Goal: Information Seeking & Learning: Learn about a topic

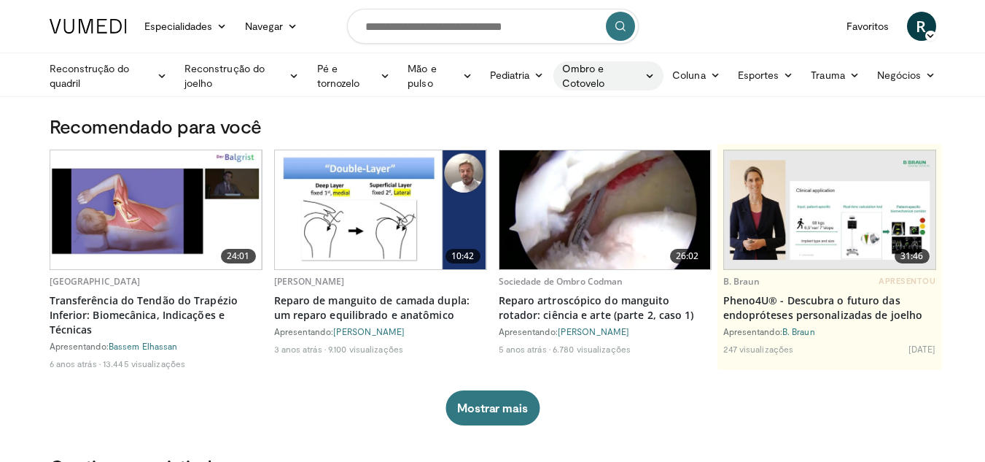
click at [579, 76] on font "Ombro e Cotovelo" at bounding box center [601, 75] width 79 height 29
click at [562, 109] on link "Cotovelo" at bounding box center [576, 109] width 174 height 23
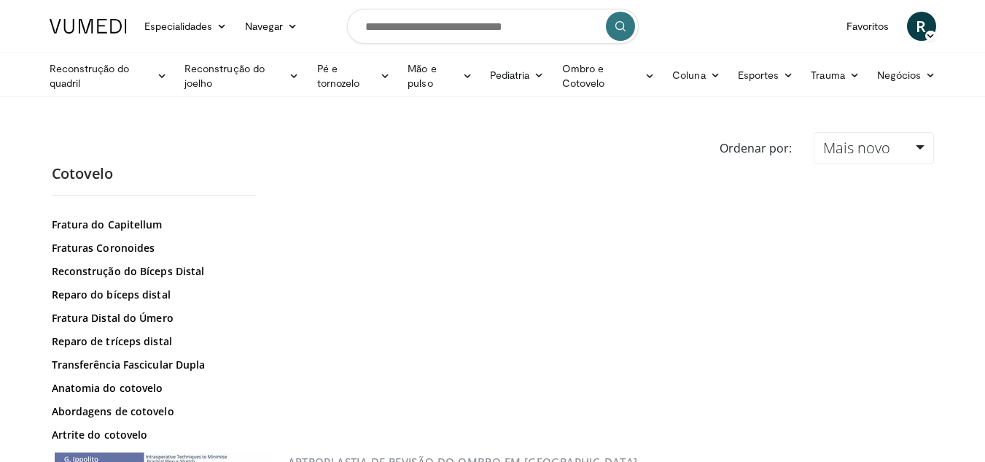
scroll to position [74, 0]
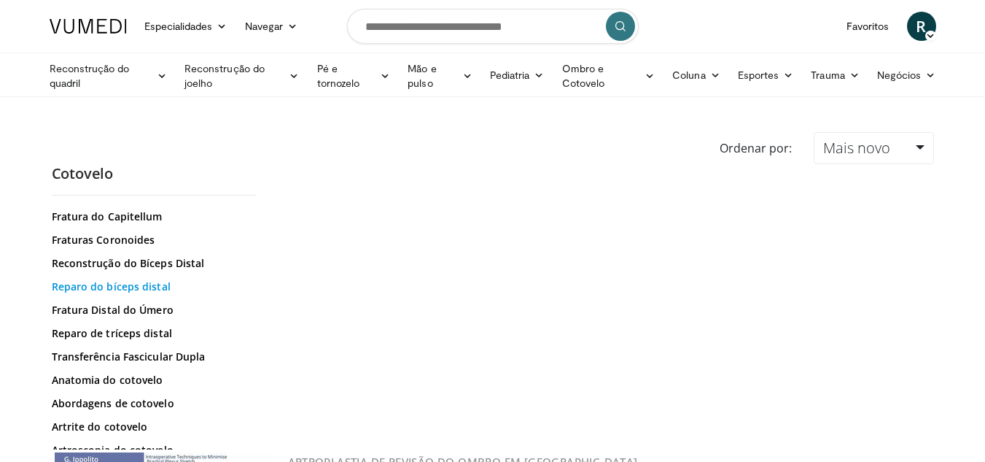
click at [136, 288] on font "Reparo do bíceps distal" at bounding box center [111, 286] width 119 height 14
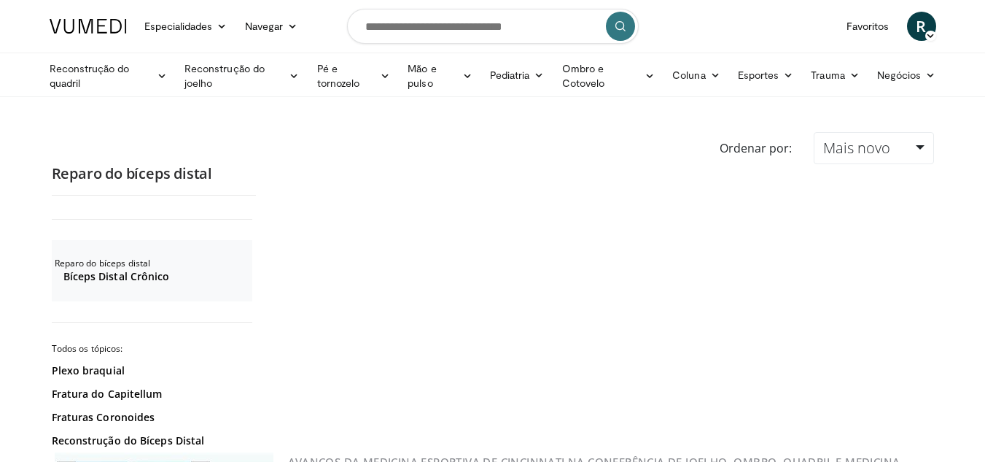
click at [594, 454] on font "Avanços da Medicina Esportiva de Cincinnati na Conferência de Joelho, Ombro, Qu…" at bounding box center [594, 468] width 613 height 28
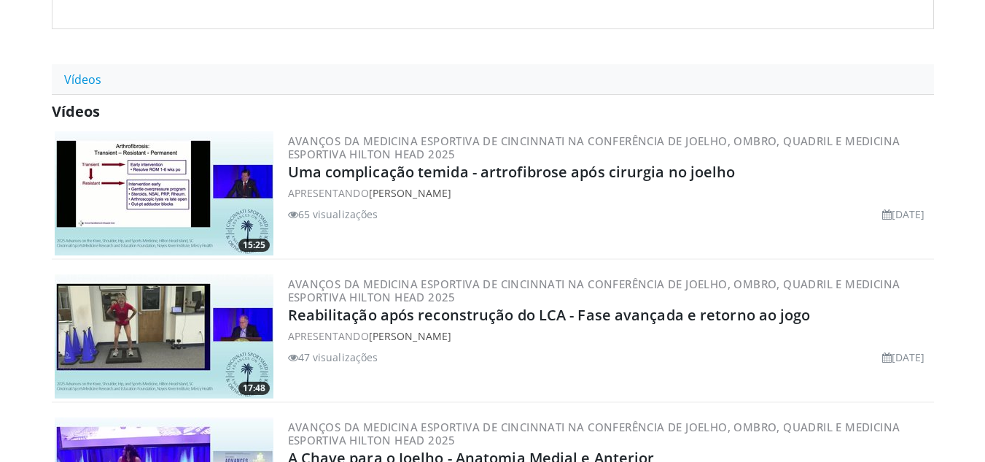
scroll to position [267, 0]
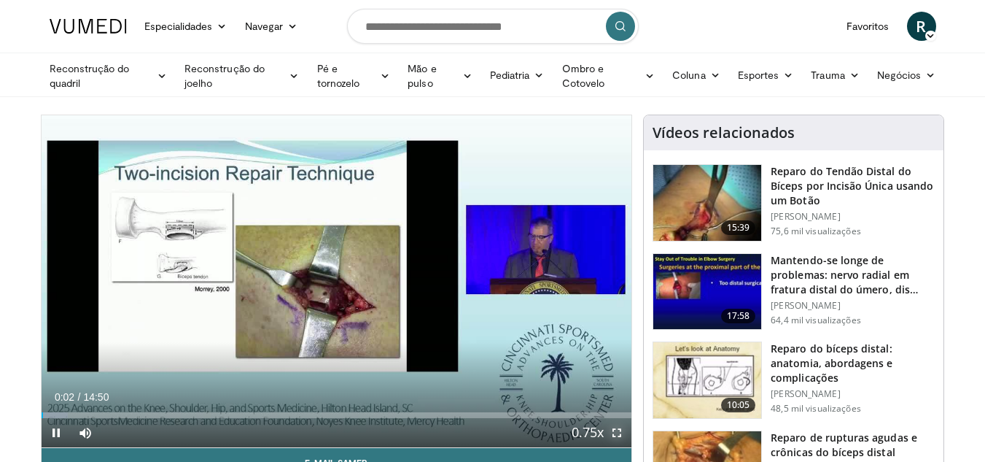
click at [615, 432] on span "Video Player" at bounding box center [616, 432] width 29 height 29
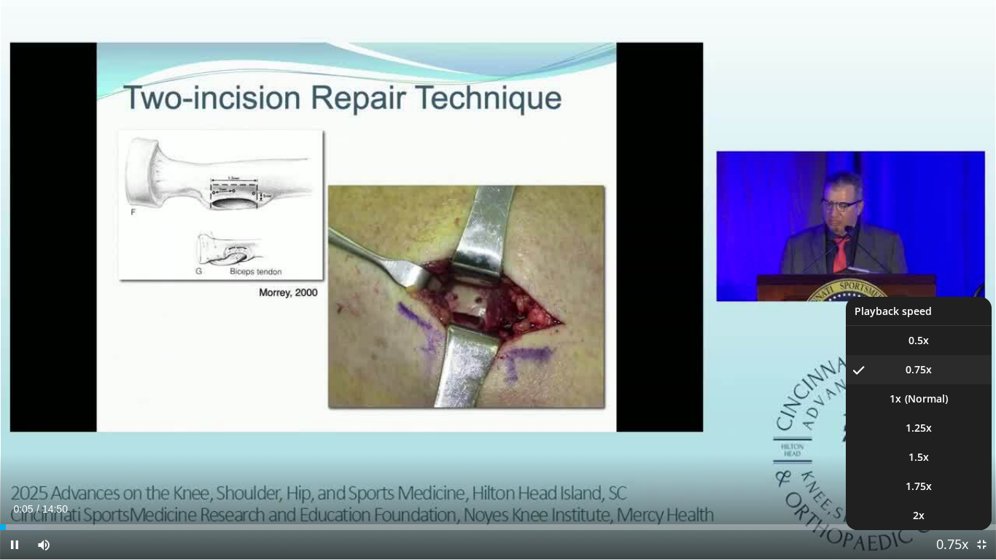
click at [958, 461] on span "Video Player" at bounding box center [952, 545] width 20 height 29
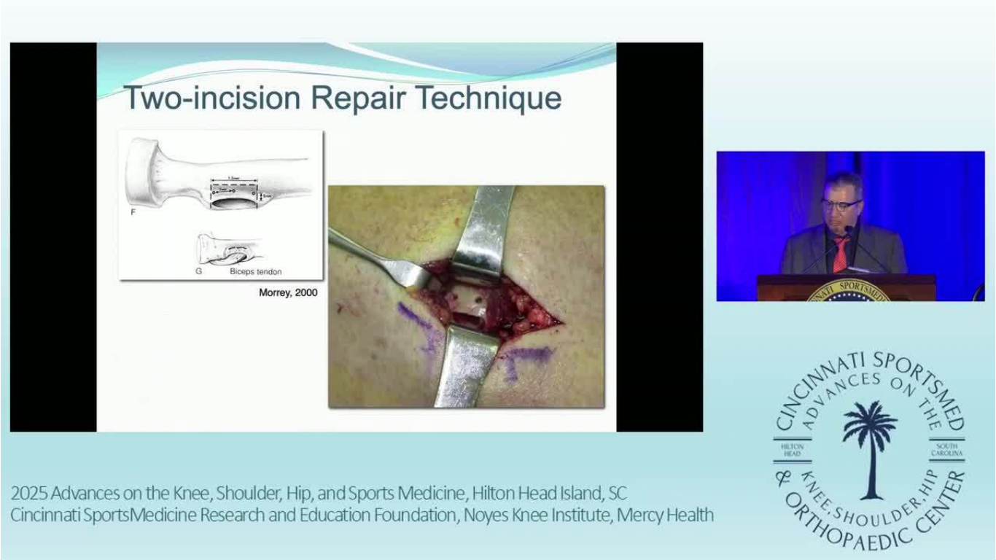
click at [958, 461] on video-js "**********" at bounding box center [498, 280] width 996 height 560
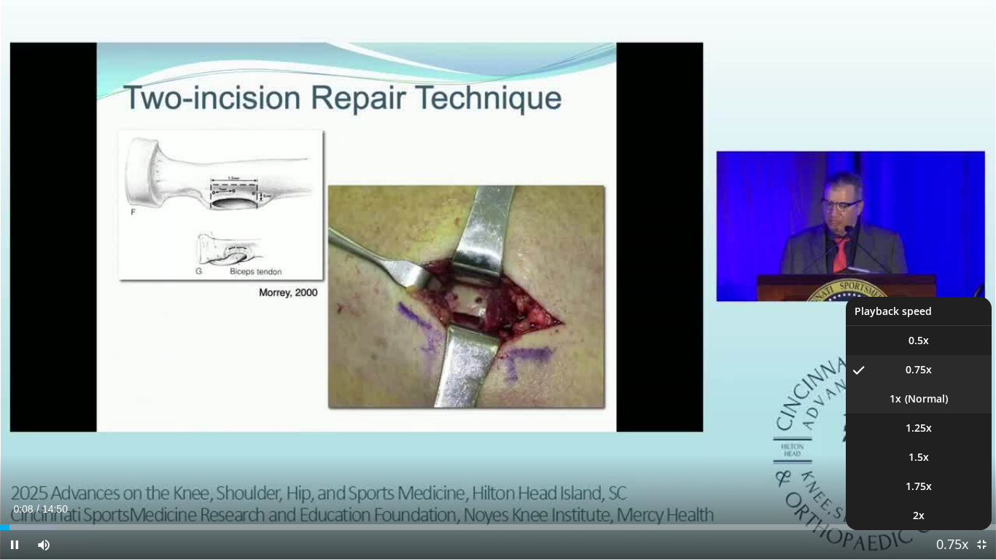
click at [931, 404] on li "1x" at bounding box center [919, 398] width 146 height 29
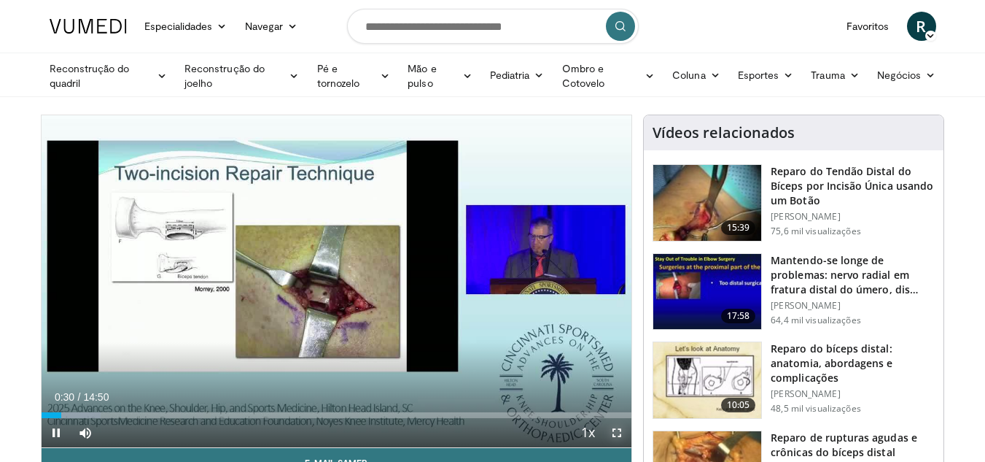
click at [613, 436] on span "Video Player" at bounding box center [616, 432] width 29 height 29
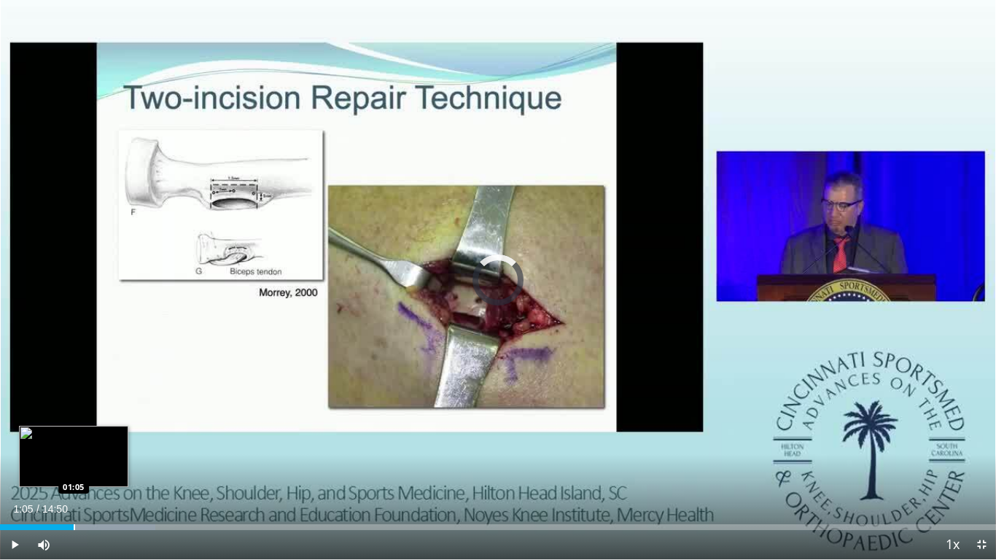
click at [74, 461] on div "Progress Bar" at bounding box center [74, 527] width 1 height 6
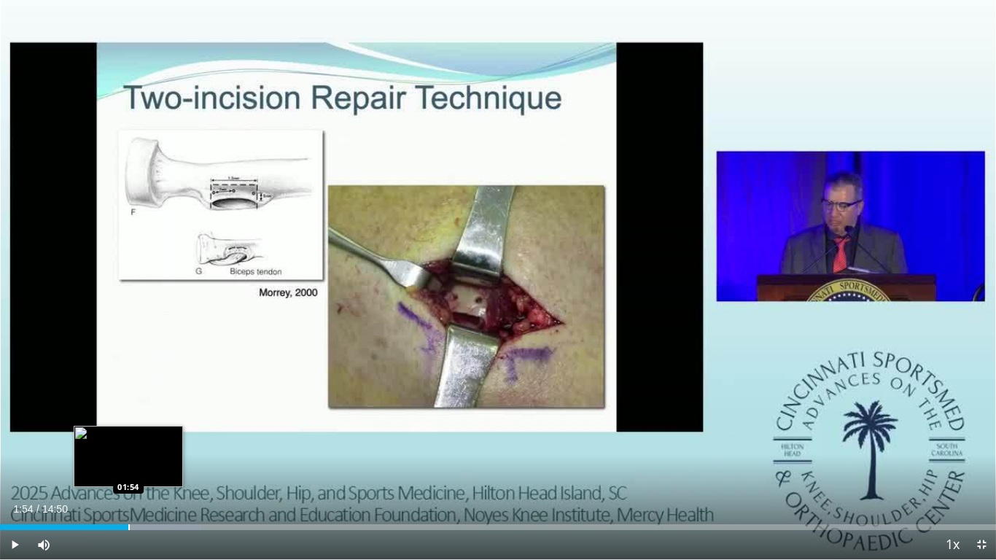
click at [128, 461] on div "Progress Bar" at bounding box center [128, 527] width 1 height 6
click at [124, 461] on div "Progress Bar" at bounding box center [124, 527] width 1 height 6
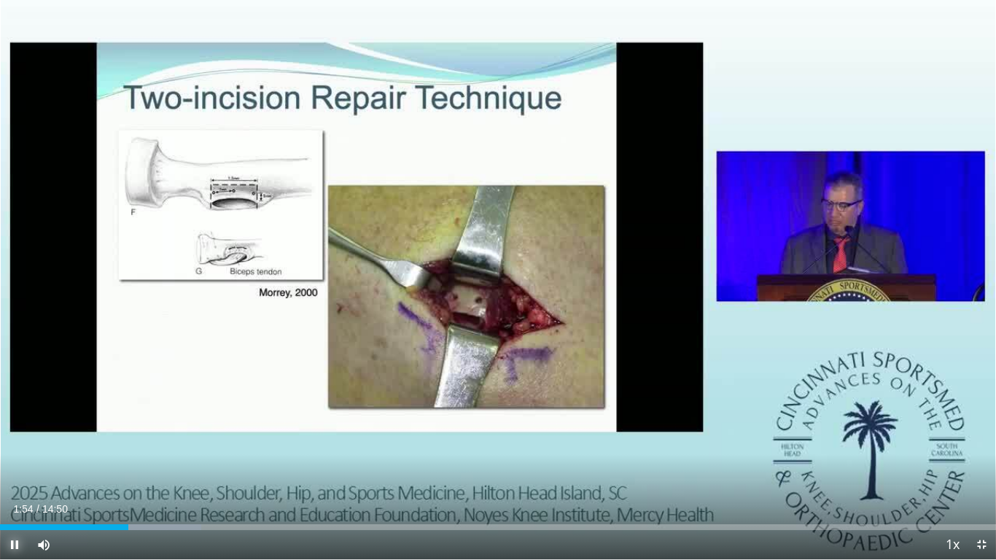
click at [16, 461] on span "Video Player" at bounding box center [14, 544] width 29 height 29
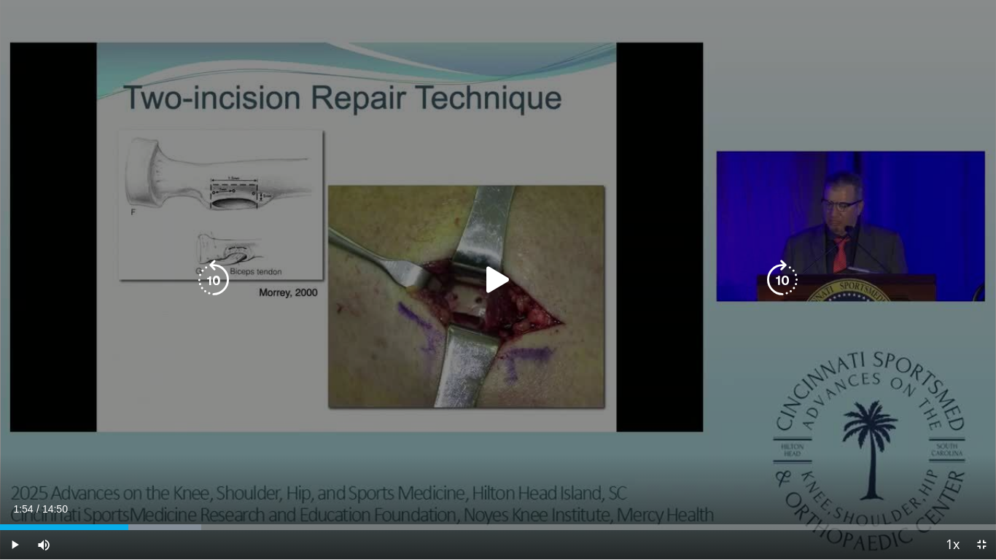
click at [344, 455] on div "10 seconds Tap to unmute" at bounding box center [498, 279] width 996 height 559
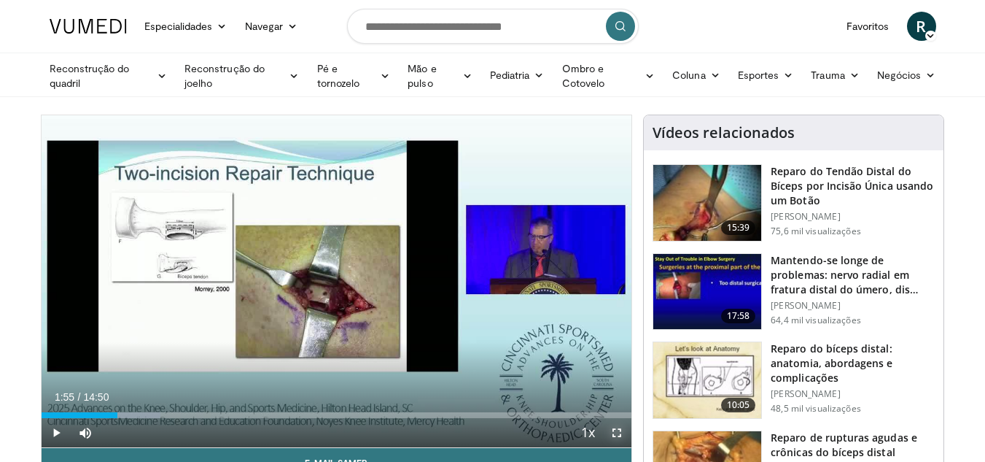
click at [617, 430] on span "Video Player" at bounding box center [616, 432] width 29 height 29
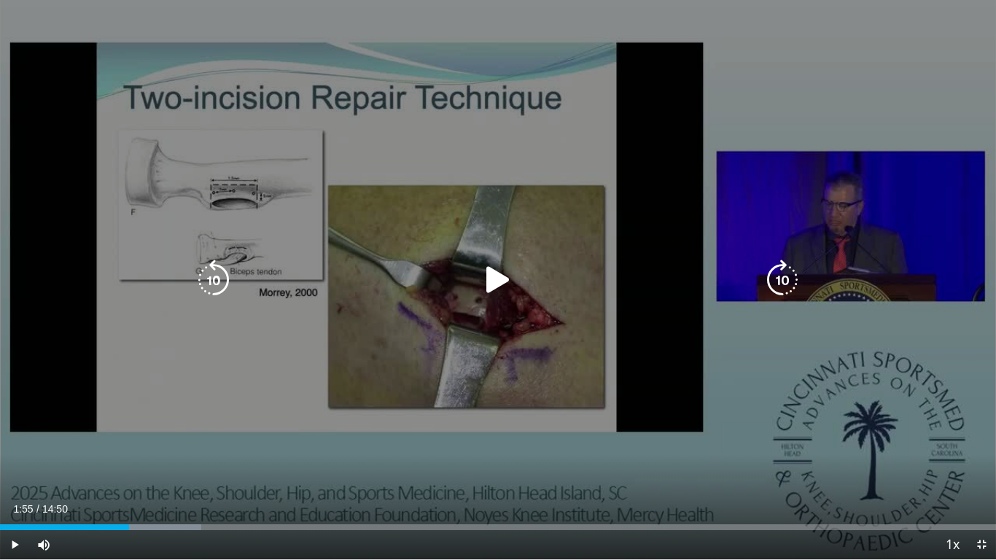
click at [503, 278] on icon "Video Player" at bounding box center [498, 280] width 41 height 41
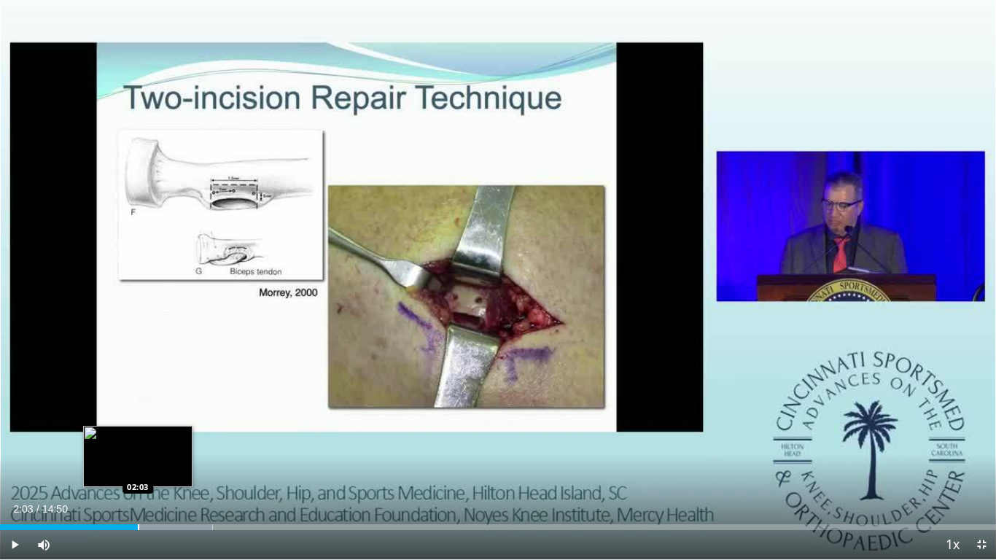
click at [138, 461] on div "Loaded : 21.34% 02:03 02:03" at bounding box center [498, 523] width 996 height 14
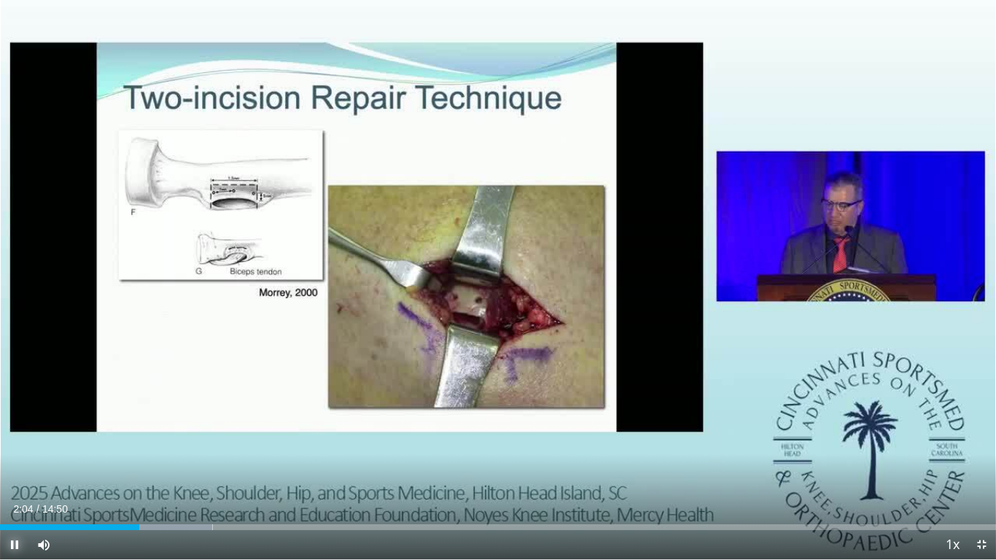
click at [11, 461] on span "Video Player" at bounding box center [14, 544] width 29 height 29
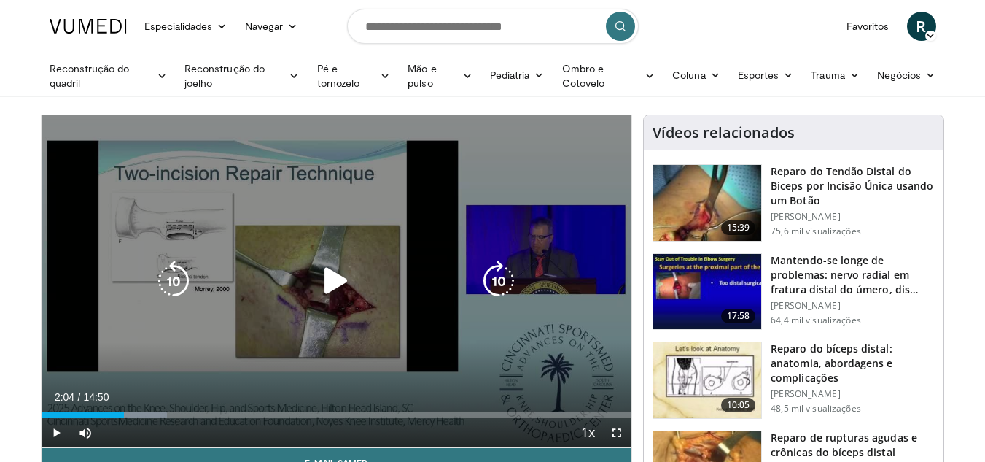
click at [332, 287] on icon "Video Player" at bounding box center [336, 280] width 41 height 41
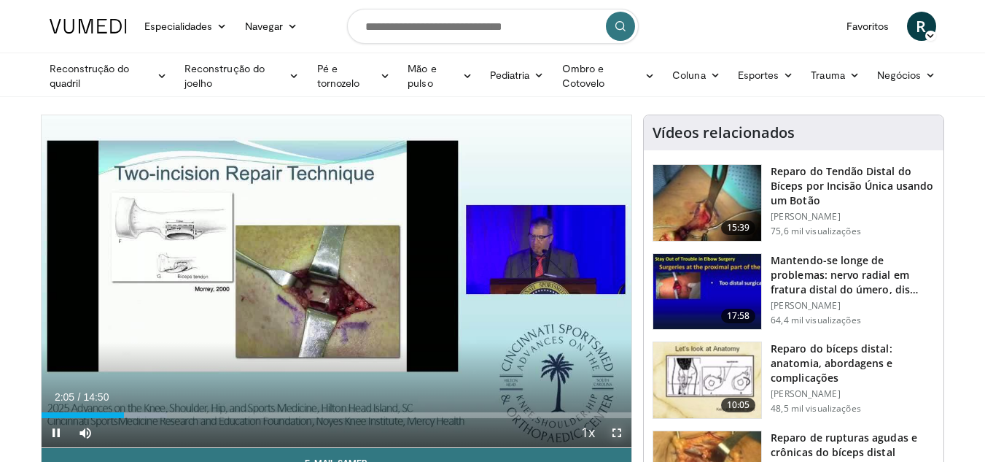
click at [616, 435] on span "Video Player" at bounding box center [616, 432] width 29 height 29
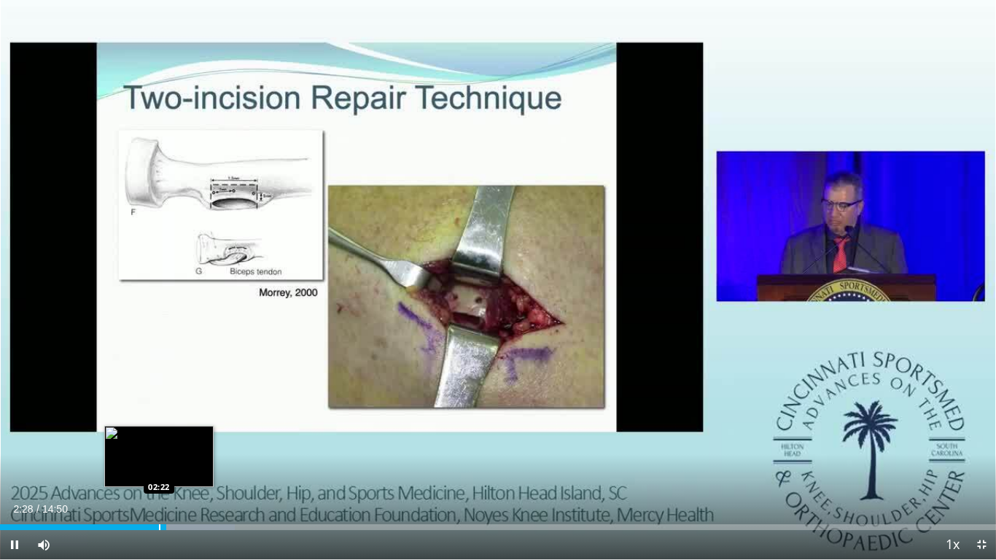
click at [159, 461] on div "Progress Bar" at bounding box center [159, 527] width 1 height 6
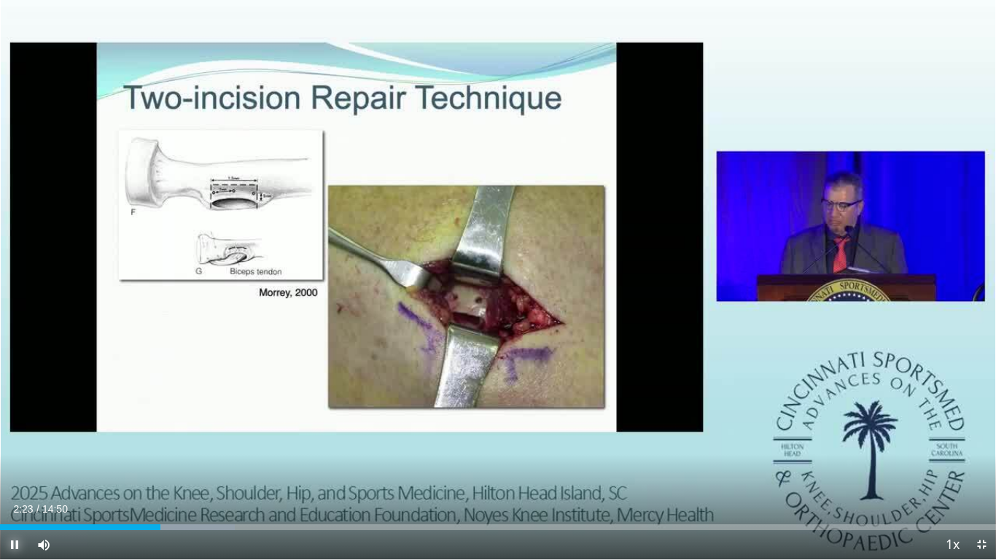
click at [15, 461] on span "Video Player" at bounding box center [14, 544] width 29 height 29
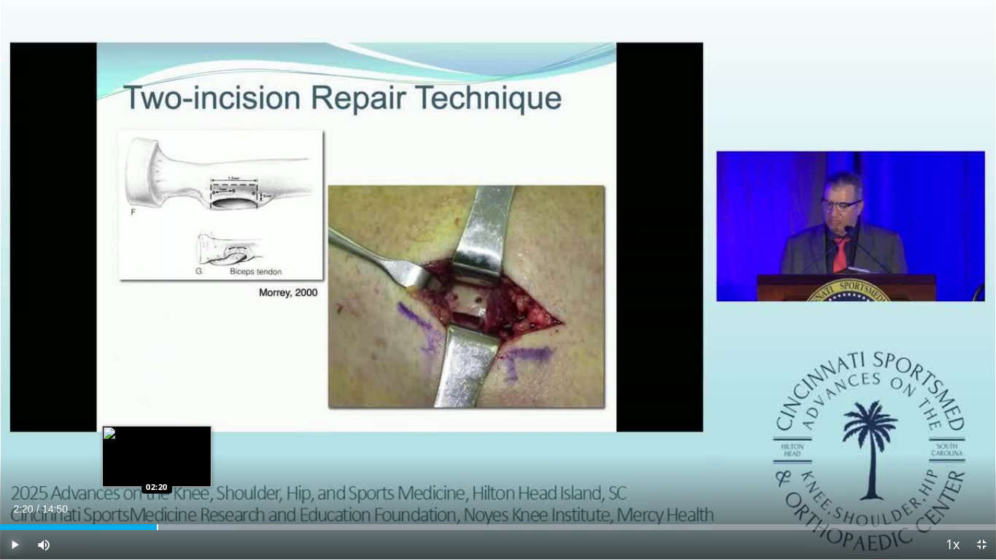
click at [157, 461] on div "Progress Bar" at bounding box center [157, 527] width 1 height 6
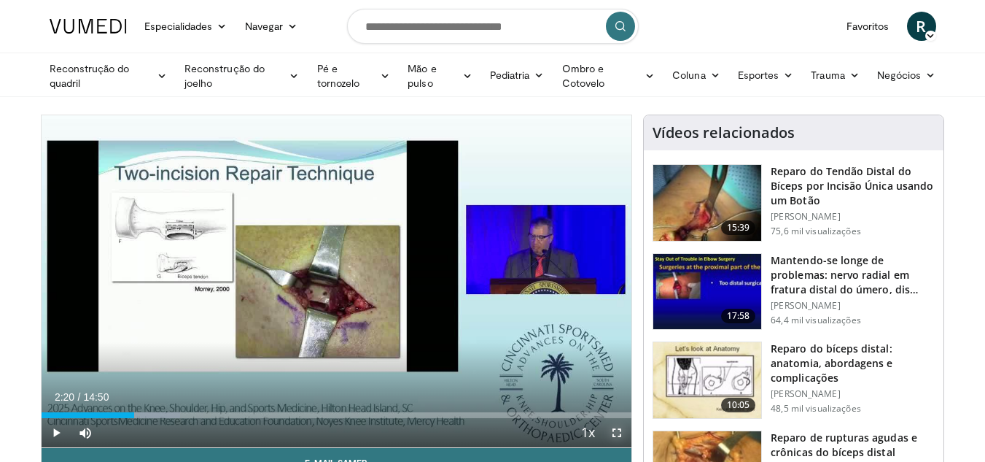
click at [617, 435] on span "Video Player" at bounding box center [616, 432] width 29 height 29
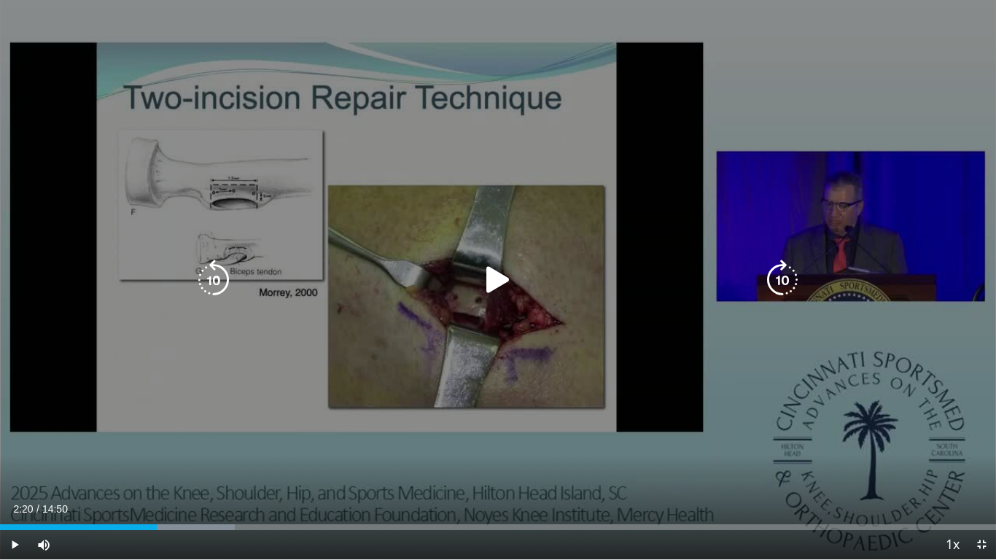
click at [494, 282] on icon "Video Player" at bounding box center [498, 280] width 41 height 41
click at [508, 288] on icon "Video Player" at bounding box center [498, 280] width 41 height 41
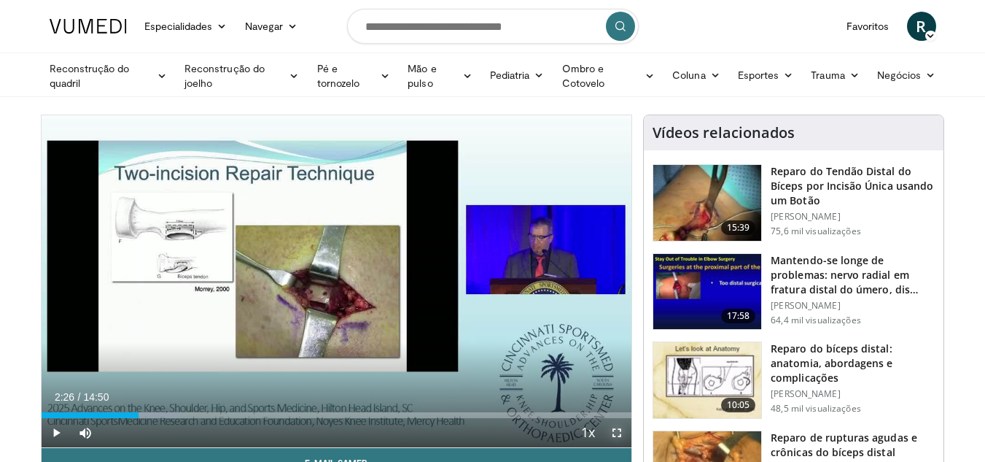
click at [617, 427] on span "Video Player" at bounding box center [616, 432] width 29 height 29
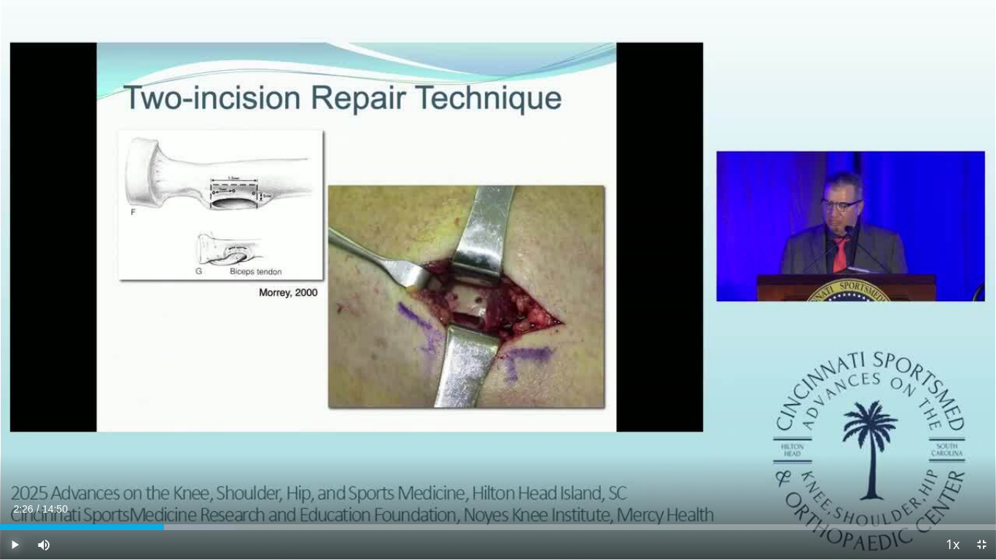
click at [16, 461] on span "Video Player" at bounding box center [14, 544] width 29 height 29
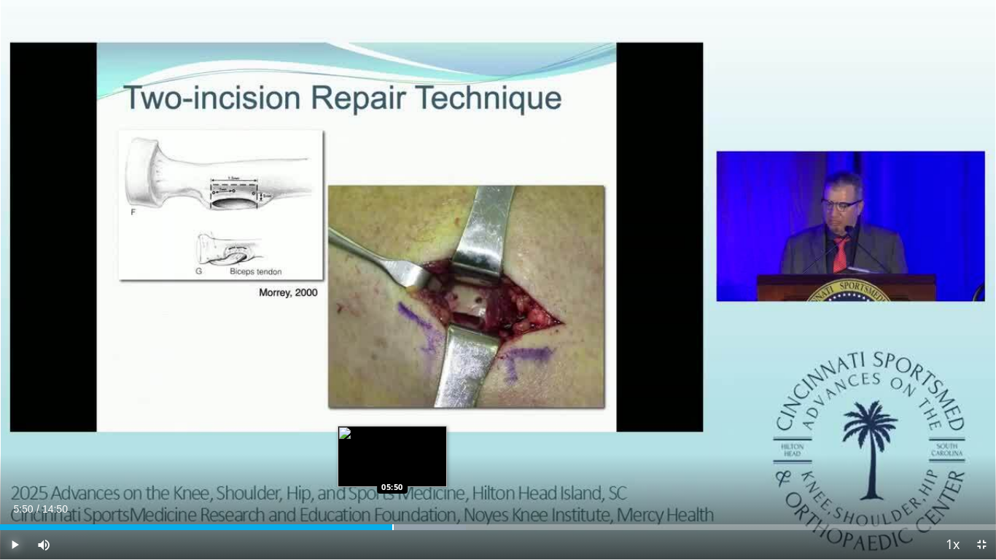
click at [392, 461] on div "Progress Bar" at bounding box center [392, 527] width 1 height 6
click at [387, 461] on div "Progress Bar" at bounding box center [387, 527] width 1 height 6
click at [395, 461] on div "Progress Bar" at bounding box center [395, 527] width 1 height 6
click at [392, 461] on div "Progress Bar" at bounding box center [392, 527] width 1 height 6
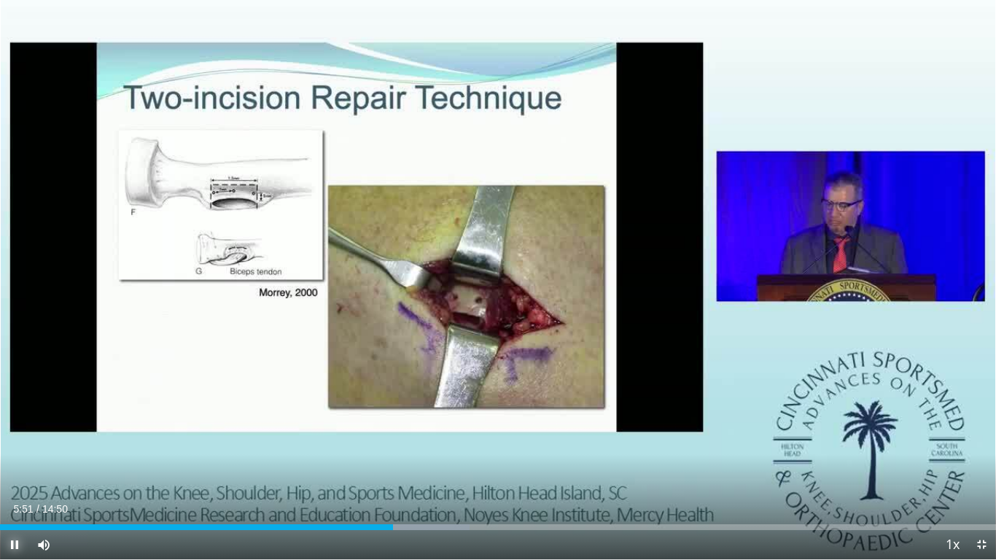
click at [20, 461] on span "Video Player" at bounding box center [14, 544] width 29 height 29
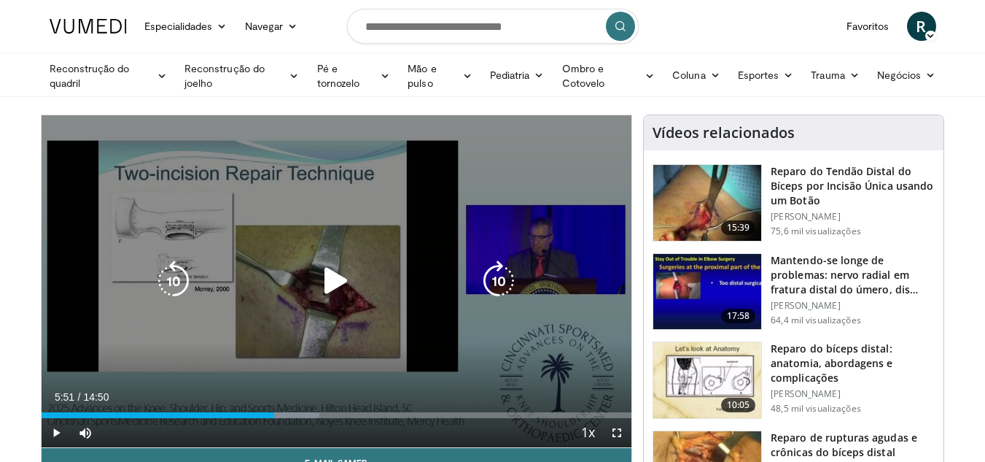
click at [330, 287] on icon "Video Player" at bounding box center [336, 280] width 41 height 41
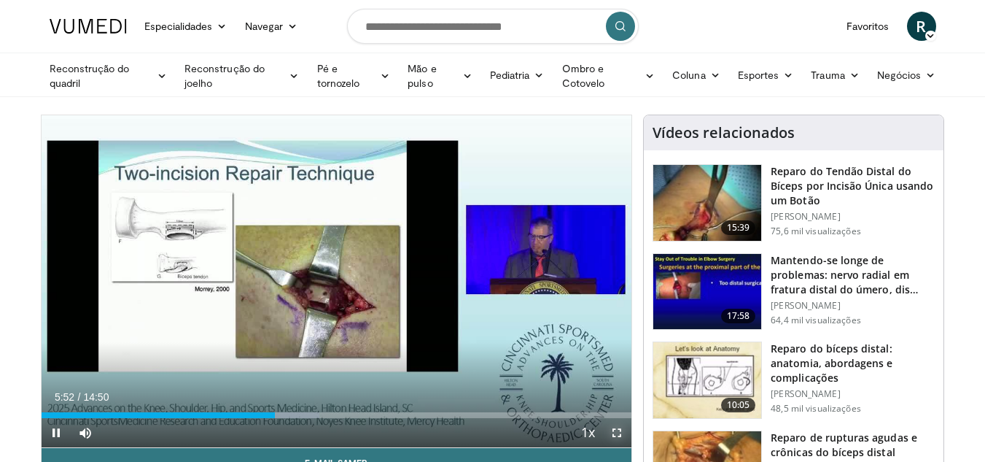
click at [611, 434] on span "Video Player" at bounding box center [616, 432] width 29 height 29
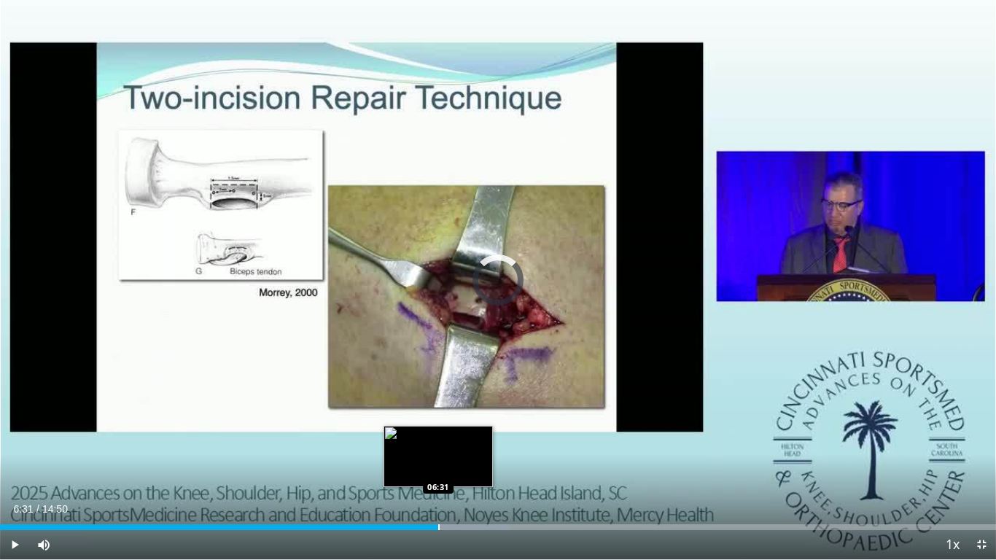
click at [438, 461] on div "Progress Bar" at bounding box center [438, 527] width 1 height 6
click at [435, 461] on div "Loaded : 51.24% 06:34 06:28" at bounding box center [498, 523] width 996 height 14
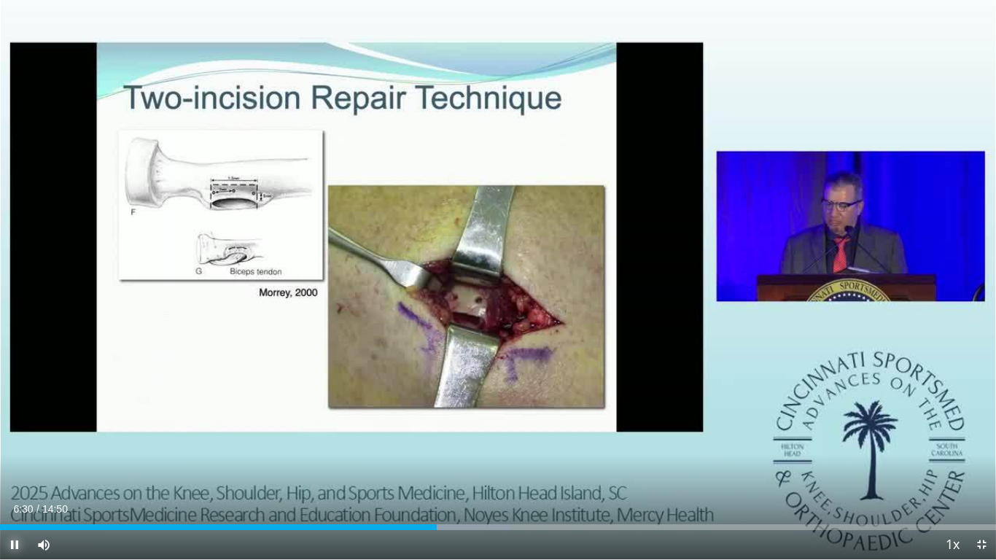
click at [15, 461] on span "Video Player" at bounding box center [14, 544] width 29 height 29
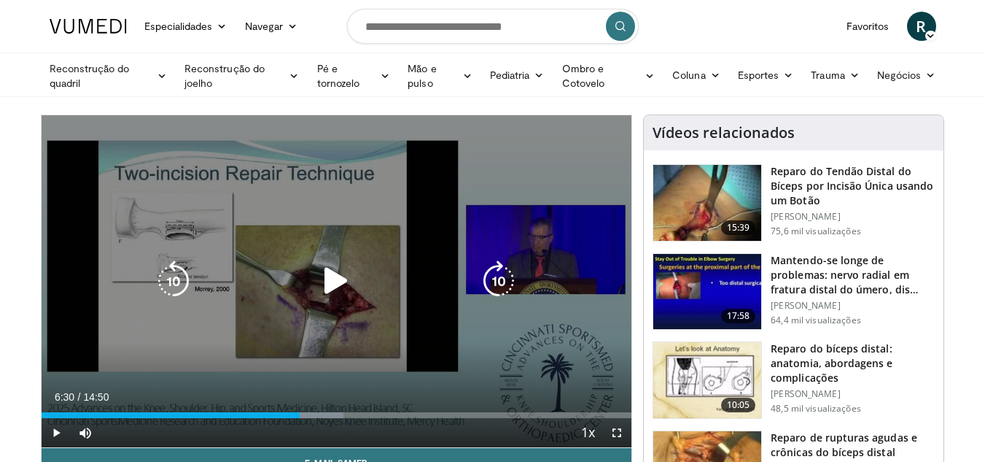
click at [338, 282] on icon "Video Player" at bounding box center [336, 280] width 41 height 41
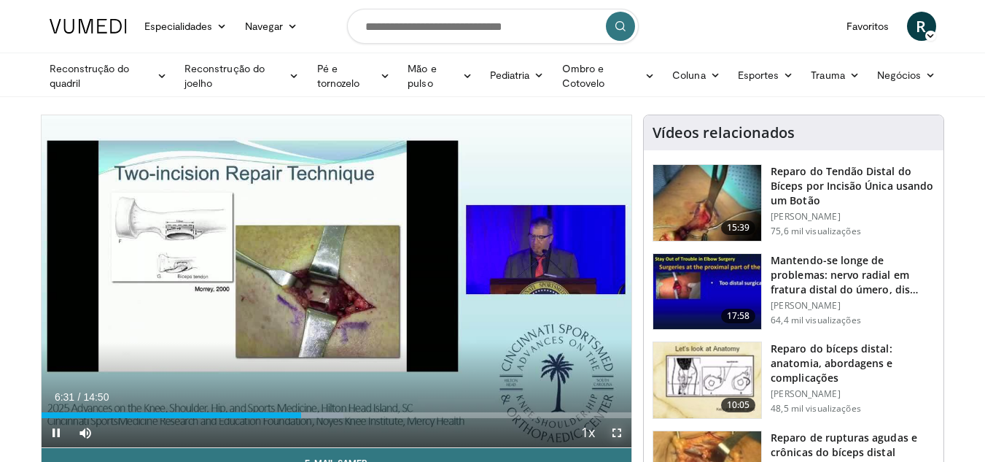
click at [613, 429] on span "Video Player" at bounding box center [616, 432] width 29 height 29
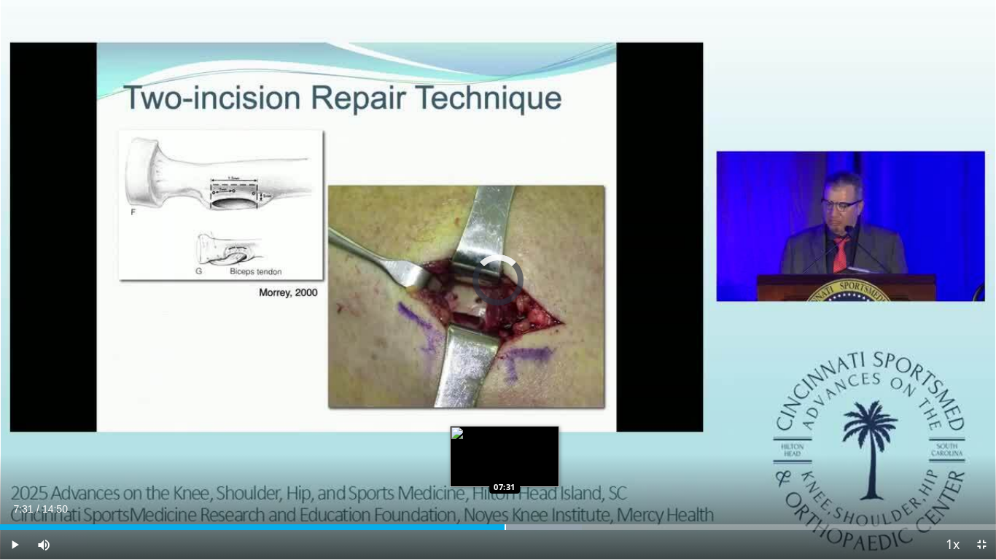
click at [505, 461] on div "Progress Bar" at bounding box center [505, 527] width 1 height 6
click at [501, 461] on div "Progress Bar" at bounding box center [501, 527] width 1 height 6
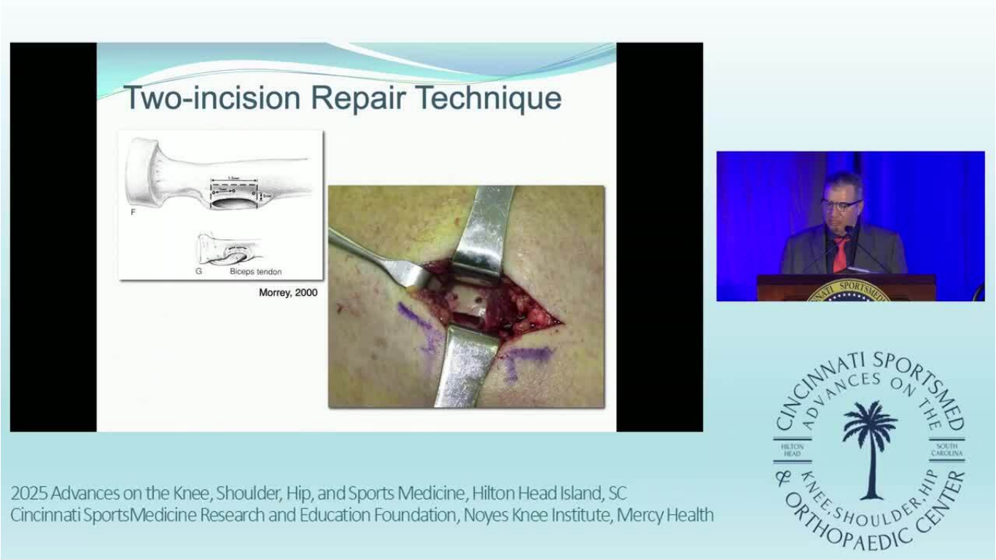
click at [11, 461] on video-js "**********" at bounding box center [498, 280] width 996 height 560
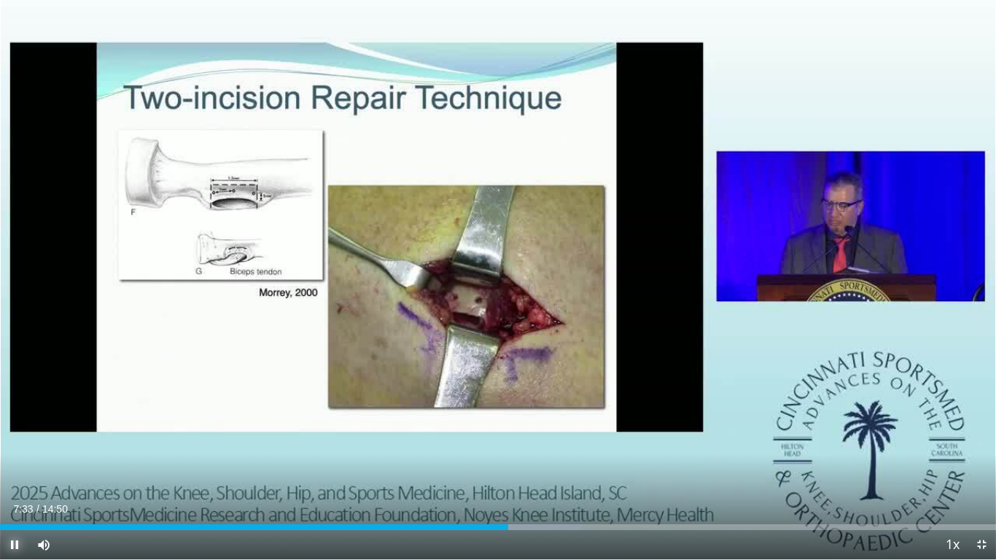
click at [9, 461] on span "Video Player" at bounding box center [14, 544] width 29 height 29
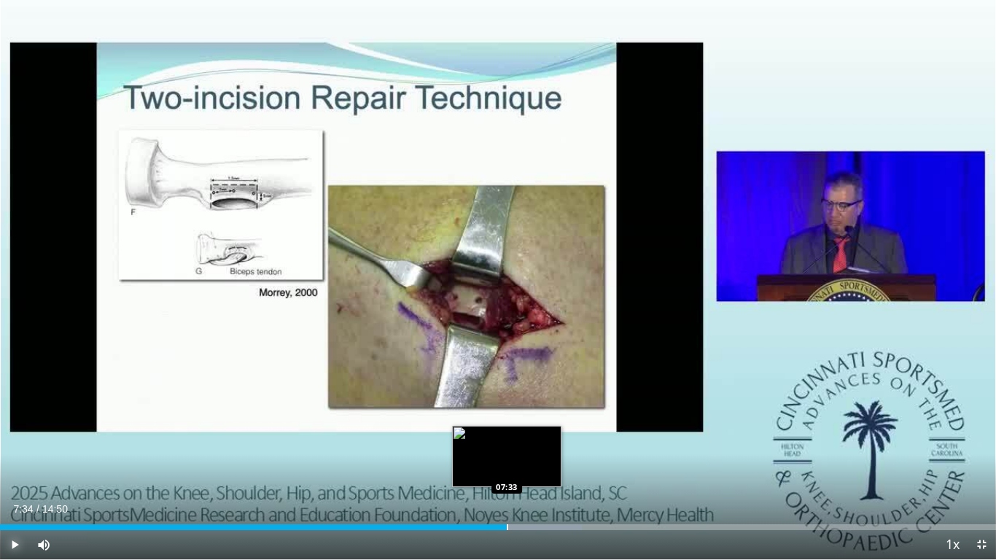
click at [507, 461] on div "Progress Bar" at bounding box center [507, 527] width 1 height 6
click at [505, 461] on div "Progress Bar" at bounding box center [505, 527] width 1 height 6
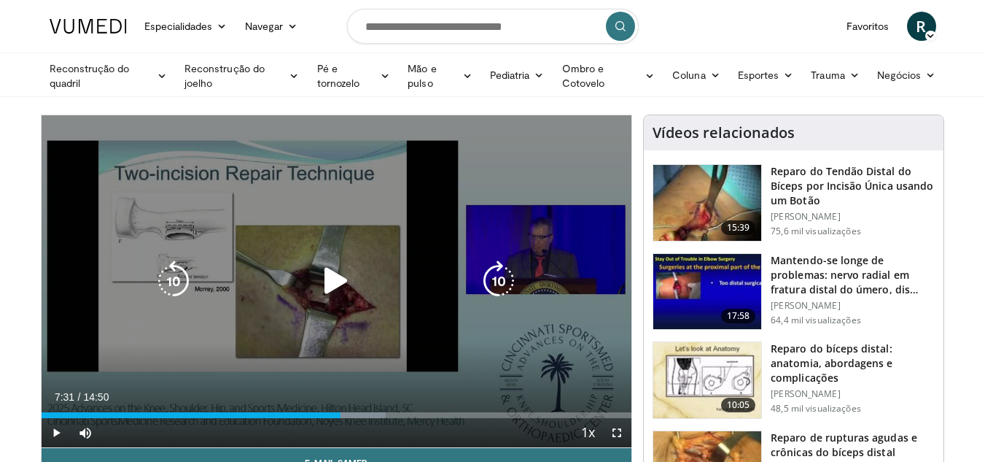
click at [323, 267] on icon "Video Player" at bounding box center [336, 280] width 41 height 41
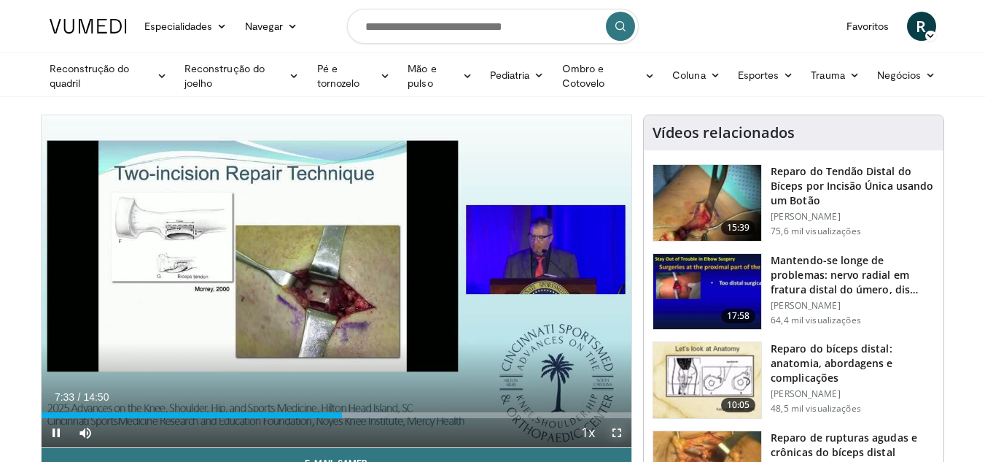
click at [615, 432] on span "Video Player" at bounding box center [616, 432] width 29 height 29
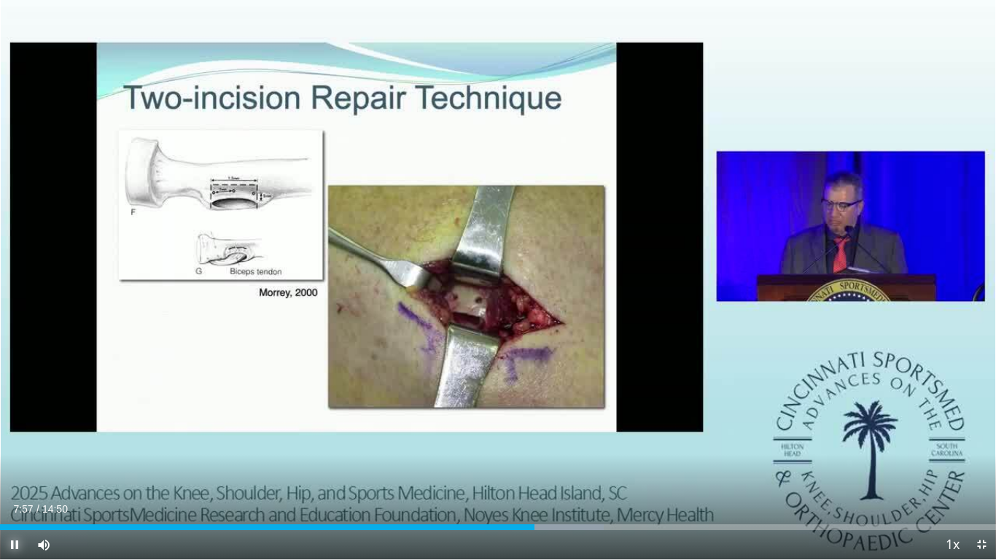
click at [15, 461] on span "Video Player" at bounding box center [14, 544] width 29 height 29
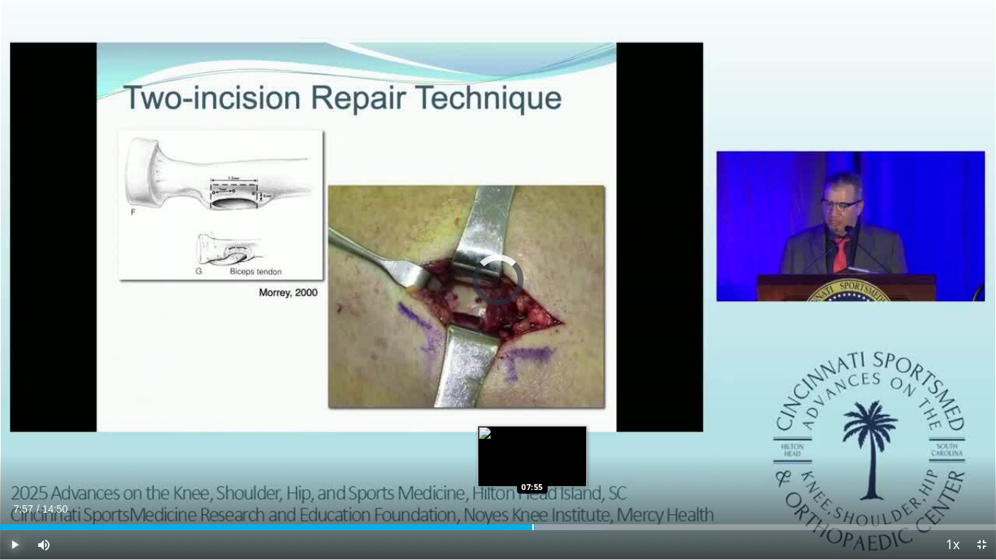
click at [532, 461] on div "Progress Bar" at bounding box center [532, 527] width 1 height 6
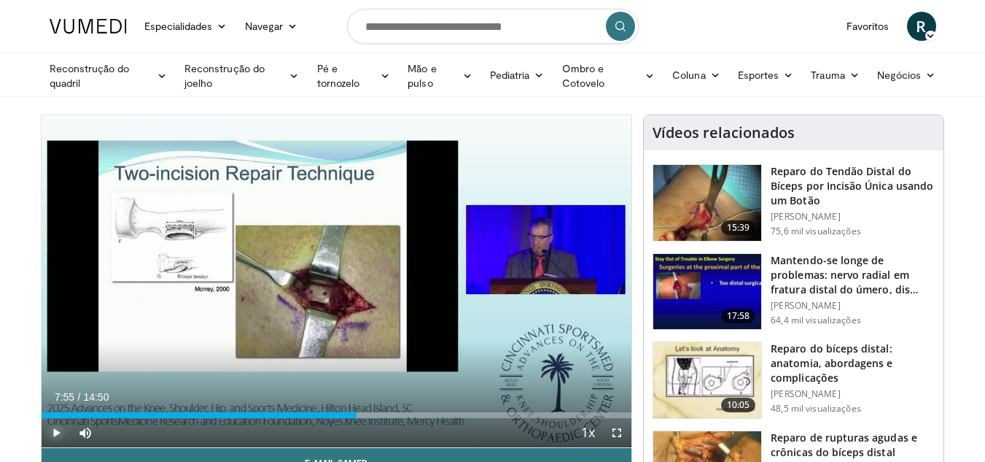
click at [54, 438] on span "Video Player" at bounding box center [56, 432] width 29 height 29
click at [618, 437] on span "Video Player" at bounding box center [616, 432] width 29 height 29
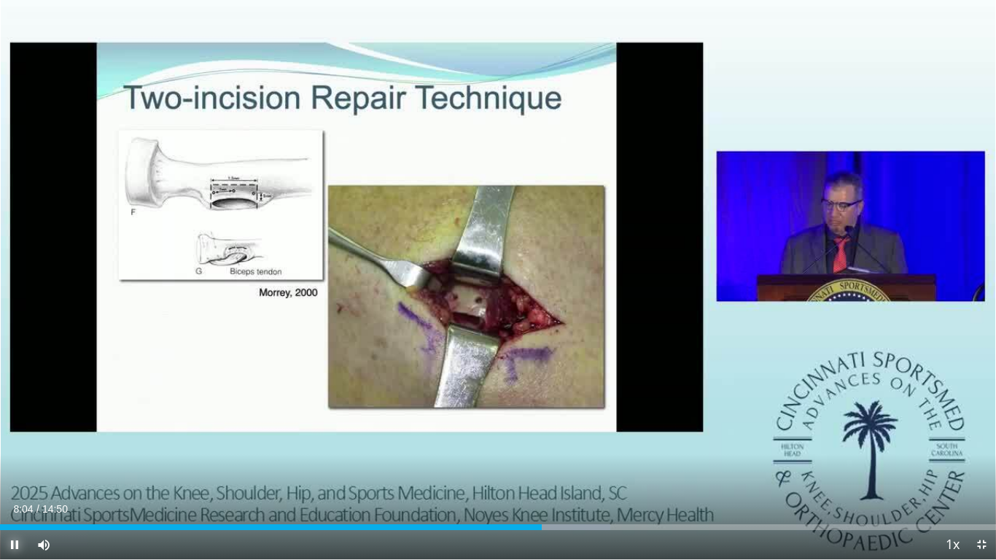
click at [16, 461] on span "Video Player" at bounding box center [14, 544] width 29 height 29
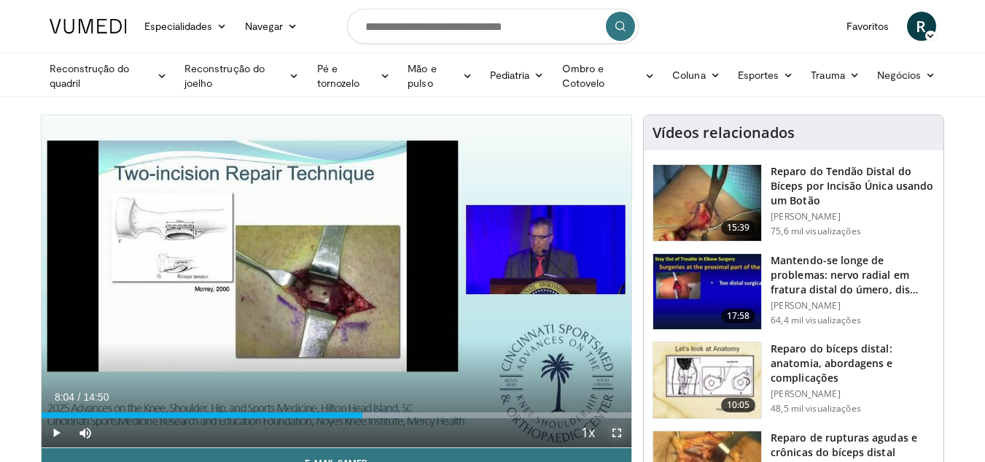
click at [618, 425] on span "Video Player" at bounding box center [616, 432] width 29 height 29
click at [615, 428] on span "Video Player" at bounding box center [616, 432] width 29 height 29
click at [615, 432] on span "Video Player" at bounding box center [616, 432] width 29 height 29
click at [619, 433] on span "Video Player" at bounding box center [616, 432] width 29 height 29
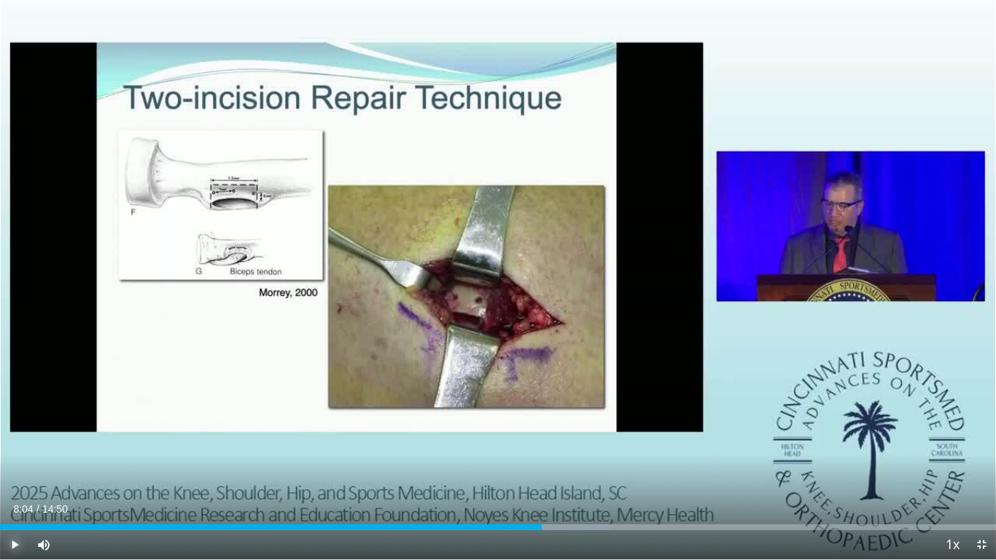
click at [9, 461] on span "Video Player" at bounding box center [14, 544] width 29 height 29
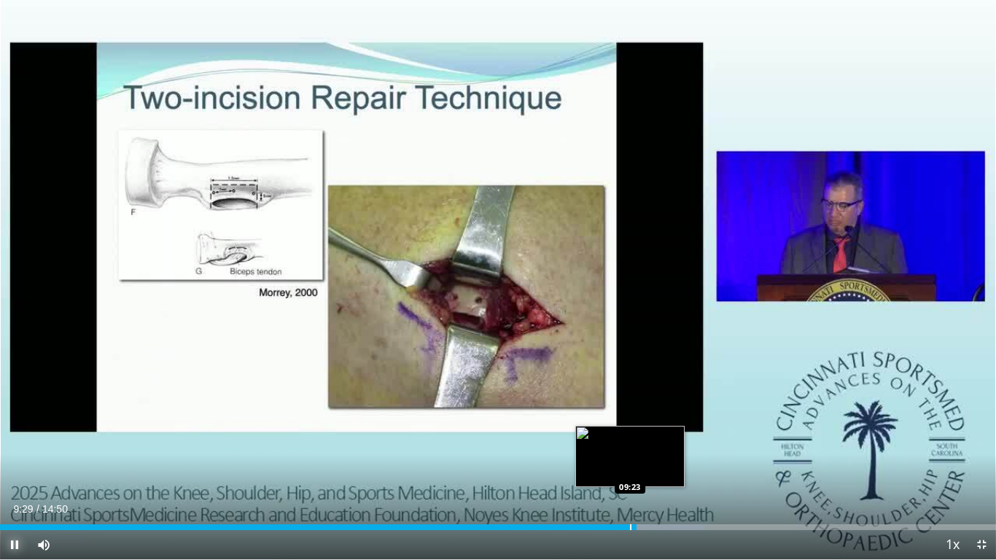
click at [630, 461] on div "Progress Bar" at bounding box center [630, 527] width 1 height 6
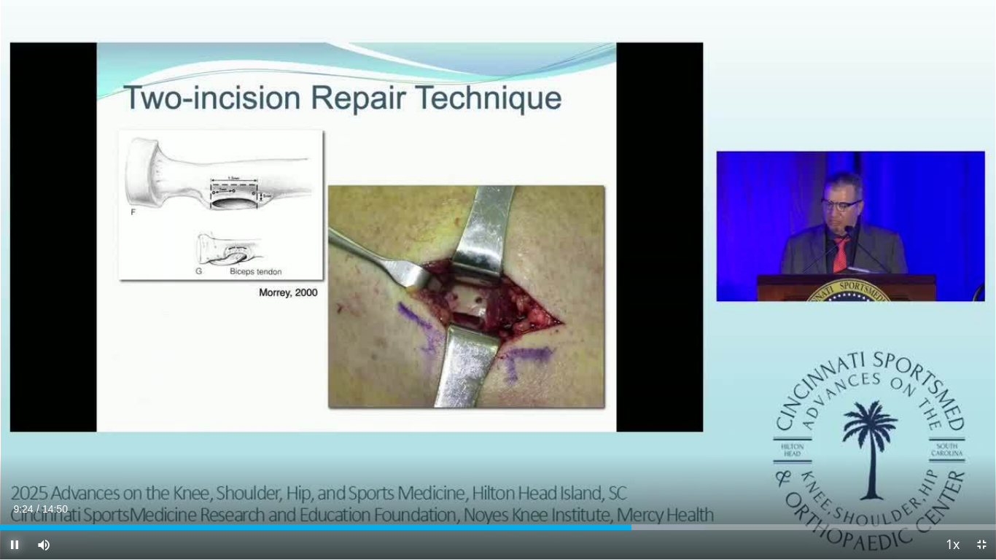
click at [20, 461] on span "Video Player" at bounding box center [14, 544] width 29 height 29
click at [9, 461] on span "Video Player" at bounding box center [14, 544] width 29 height 29
click at [19, 461] on span "Video Player" at bounding box center [14, 544] width 29 height 29
click at [18, 461] on span "Video Player" at bounding box center [14, 544] width 29 height 29
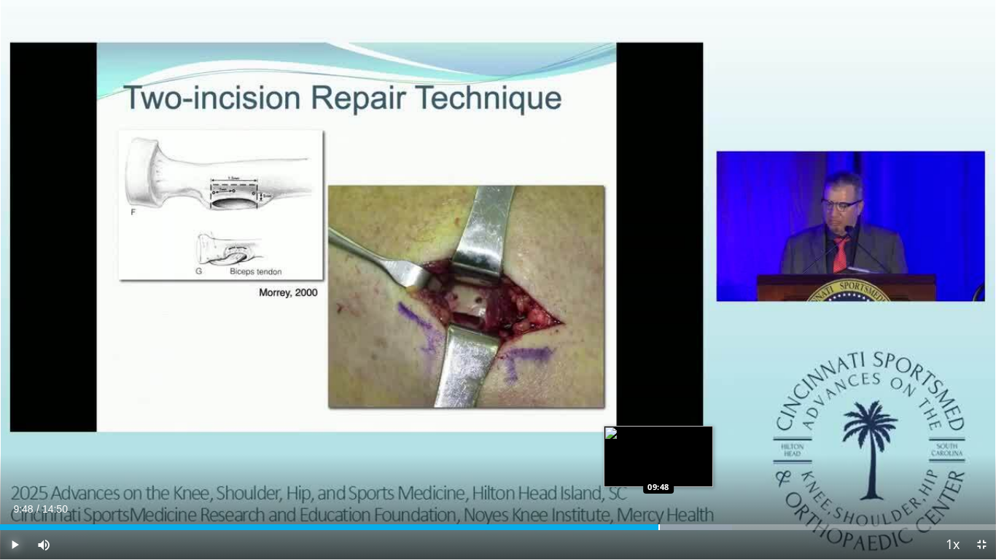
click at [659, 461] on div "Progress Bar" at bounding box center [659, 527] width 1 height 6
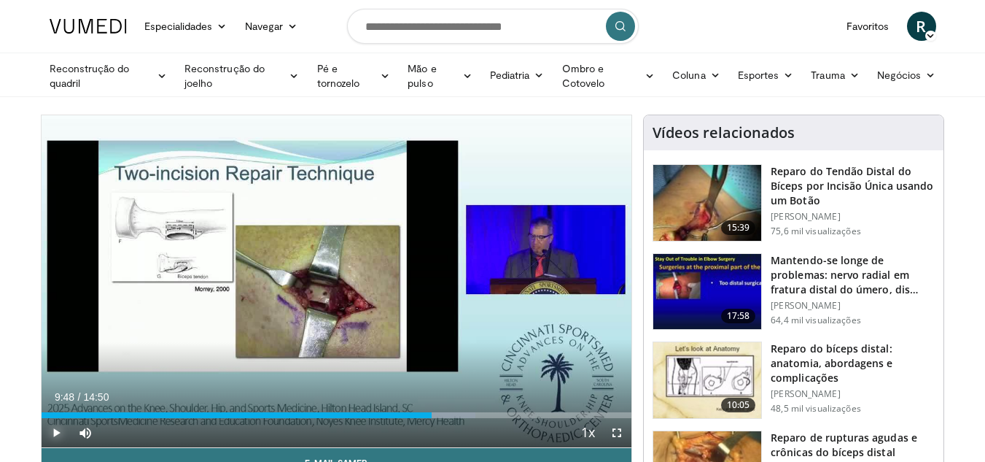
click at [56, 430] on span "Video Player" at bounding box center [56, 432] width 29 height 29
click at [613, 427] on span "Video Player" at bounding box center [616, 432] width 29 height 29
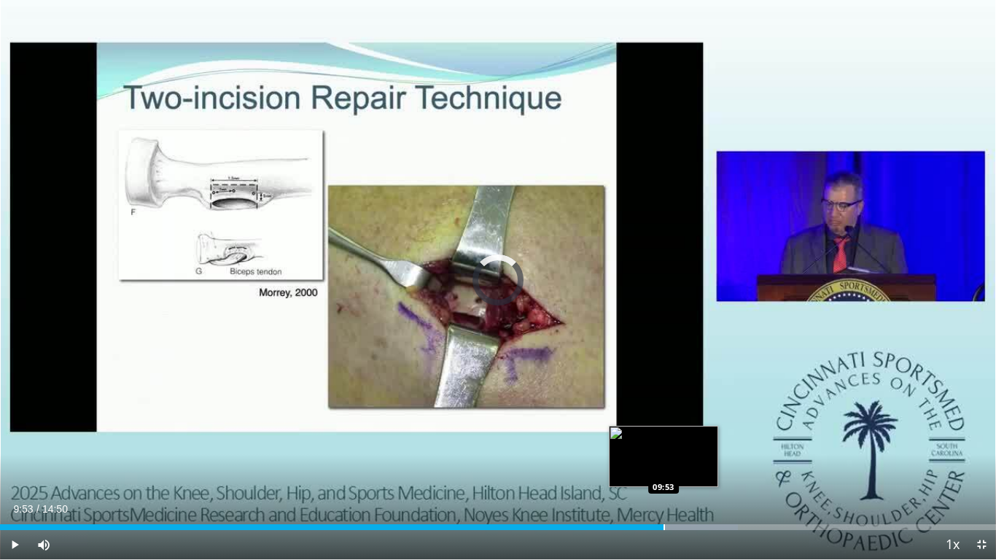
click at [664, 461] on div "Progress Bar" at bounding box center [664, 527] width 1 height 6
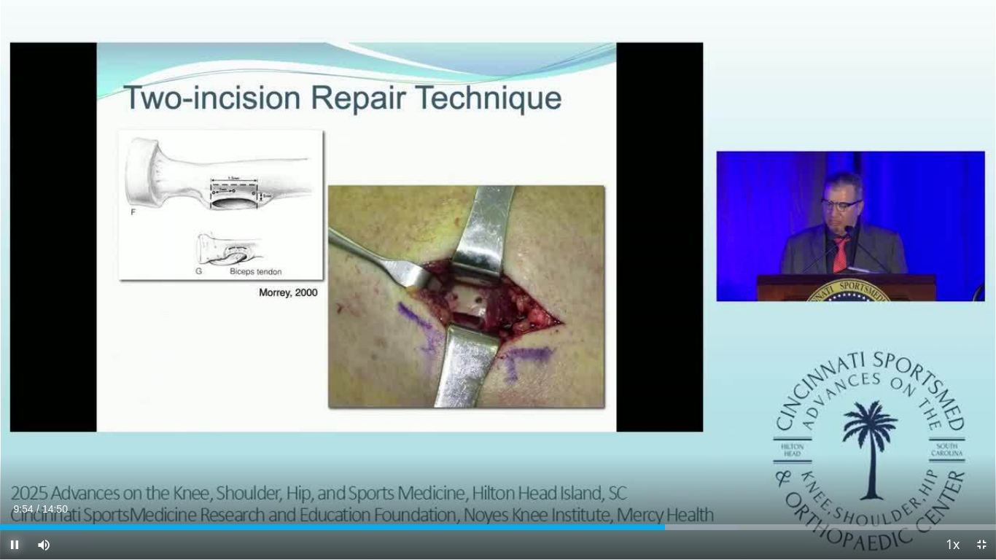
click at [8, 461] on span "Video Player" at bounding box center [14, 544] width 29 height 29
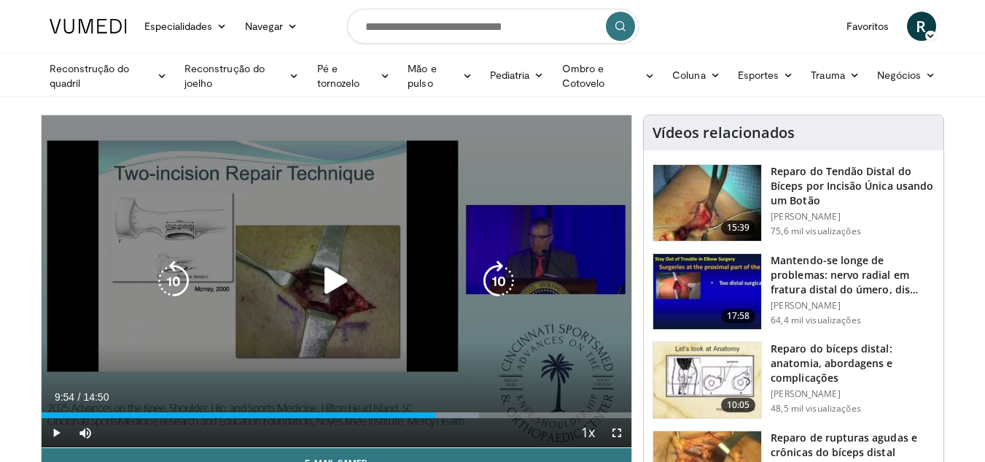
click at [342, 287] on icon "Video Player" at bounding box center [336, 280] width 41 height 41
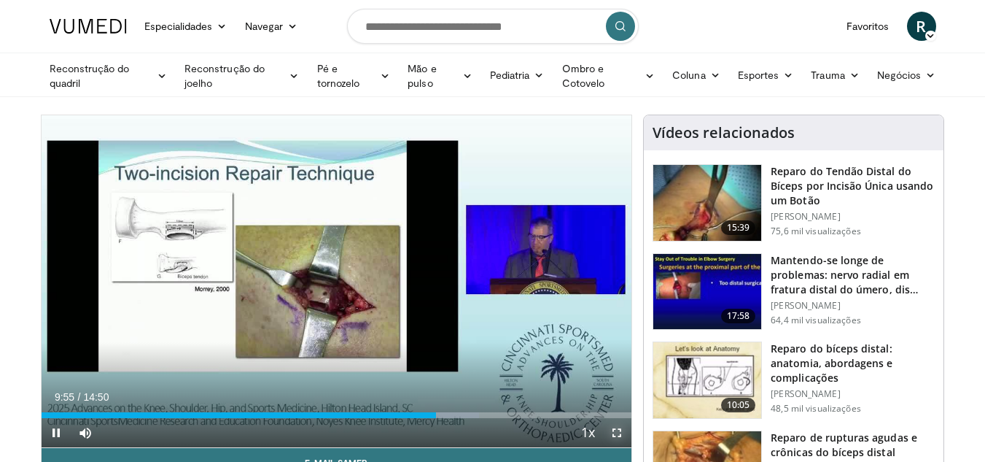
click at [609, 433] on span "Video Player" at bounding box center [616, 432] width 29 height 29
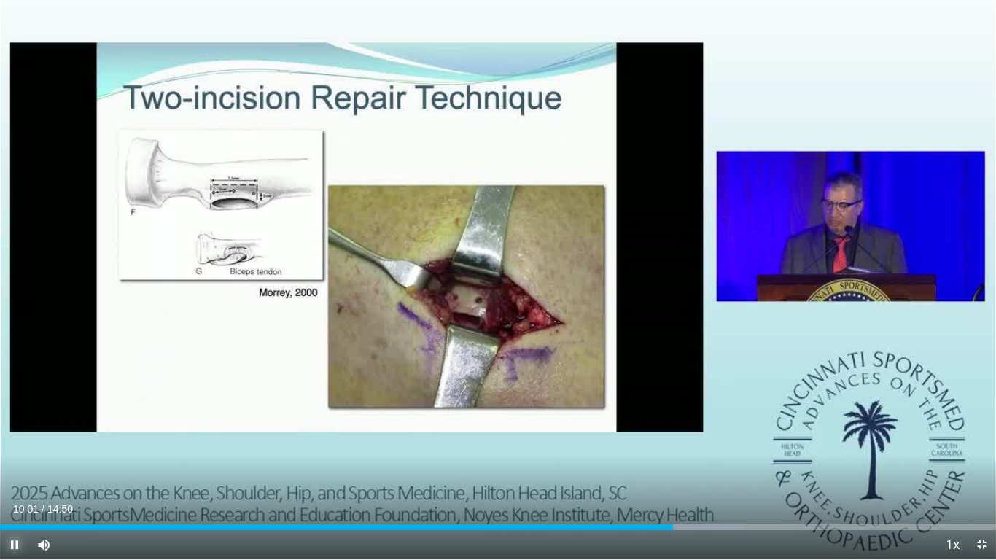
click at [10, 461] on span "Video Player" at bounding box center [14, 544] width 29 height 29
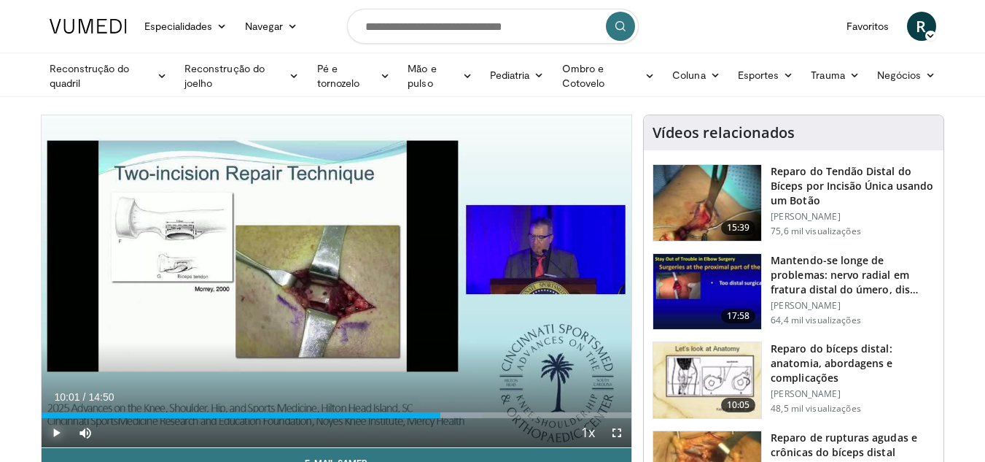
click at [54, 426] on span "Video Player" at bounding box center [56, 432] width 29 height 29
click at [55, 430] on span "Video Player" at bounding box center [56, 432] width 29 height 29
click at [58, 435] on span "Video Player" at bounding box center [56, 432] width 29 height 29
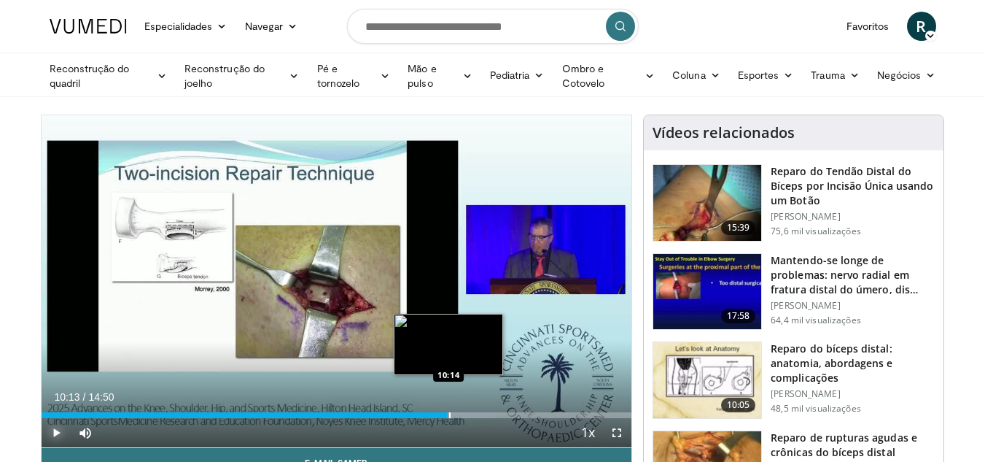
click at [449, 414] on div "Progress Bar" at bounding box center [449, 415] width 1 height 6
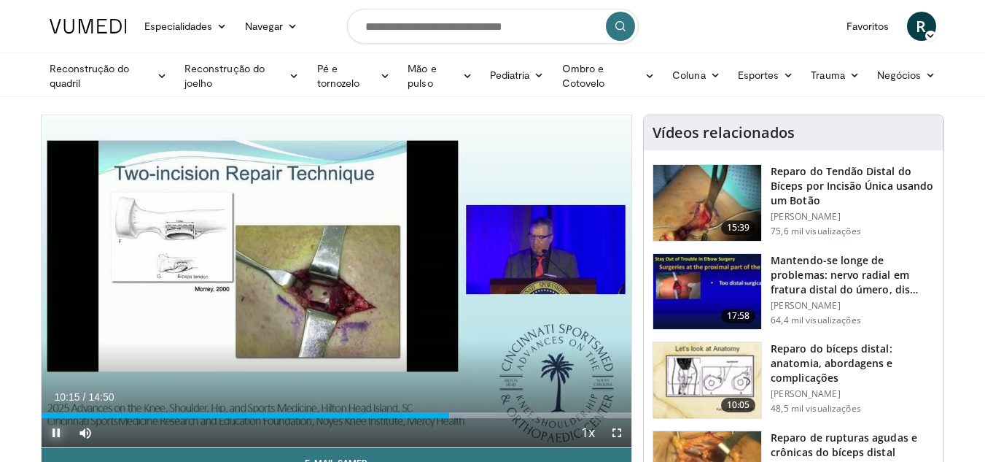
click at [58, 428] on span "Video Player" at bounding box center [56, 432] width 29 height 29
click at [619, 435] on span "Video Player" at bounding box center [616, 432] width 29 height 29
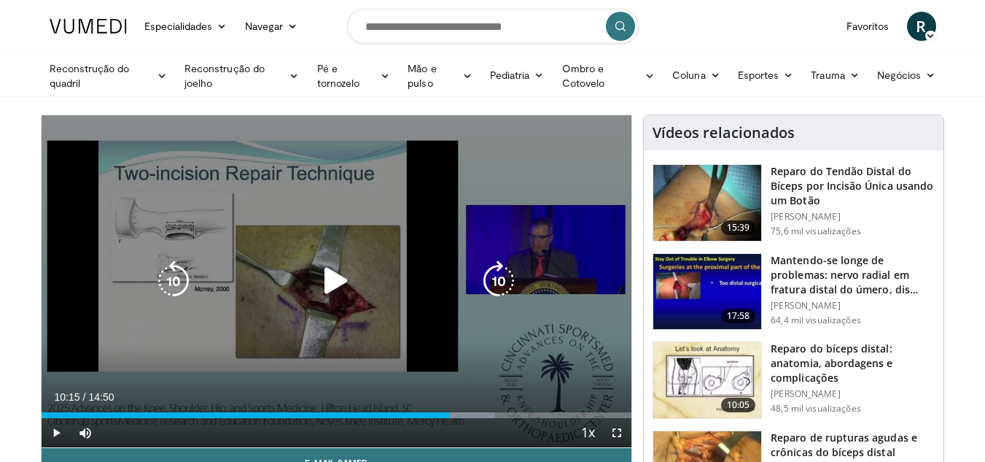
click at [344, 288] on icon "Video Player" at bounding box center [336, 280] width 41 height 41
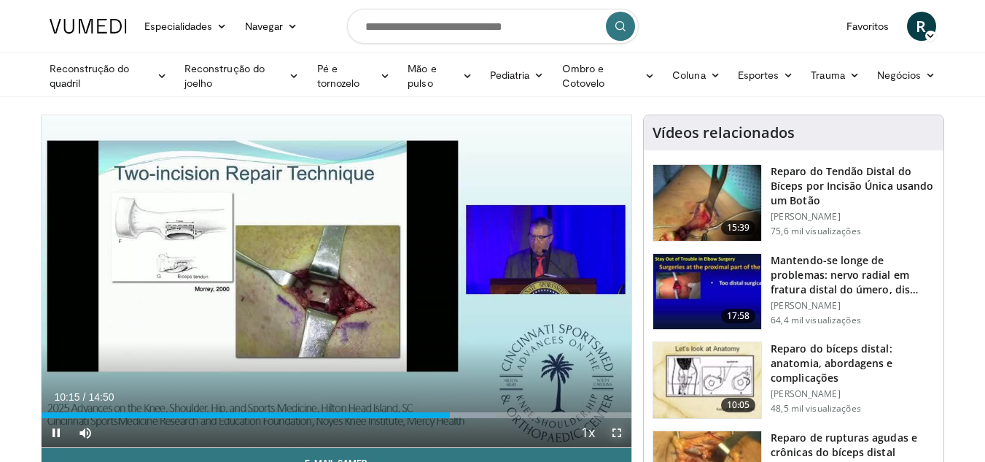
click at [617, 434] on span "Video Player" at bounding box center [616, 432] width 29 height 29
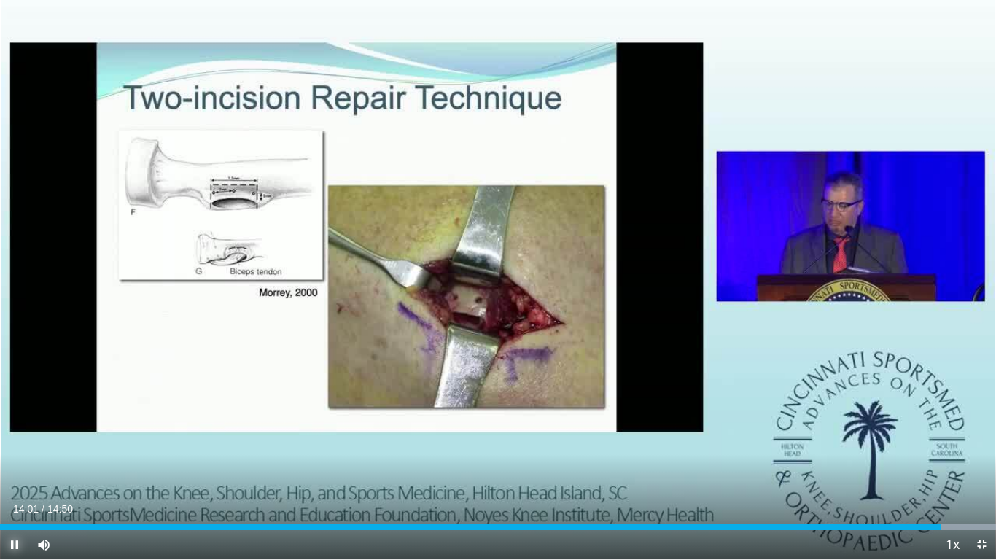
click at [9, 461] on span "Video Player" at bounding box center [14, 544] width 29 height 29
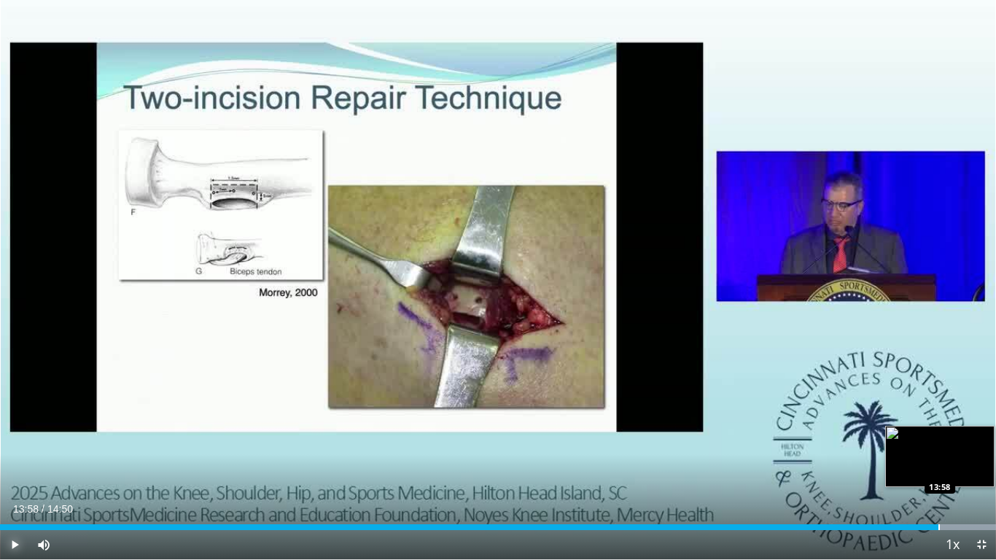
click at [939, 461] on div "Progress Bar" at bounding box center [939, 527] width 1 height 6
click at [934, 461] on div "Progress Bar" at bounding box center [934, 527] width 1 height 6
click at [928, 461] on div "Progress Bar" at bounding box center [928, 527] width 1 height 6
click at [922, 461] on div "Progress Bar" at bounding box center [922, 527] width 1 height 6
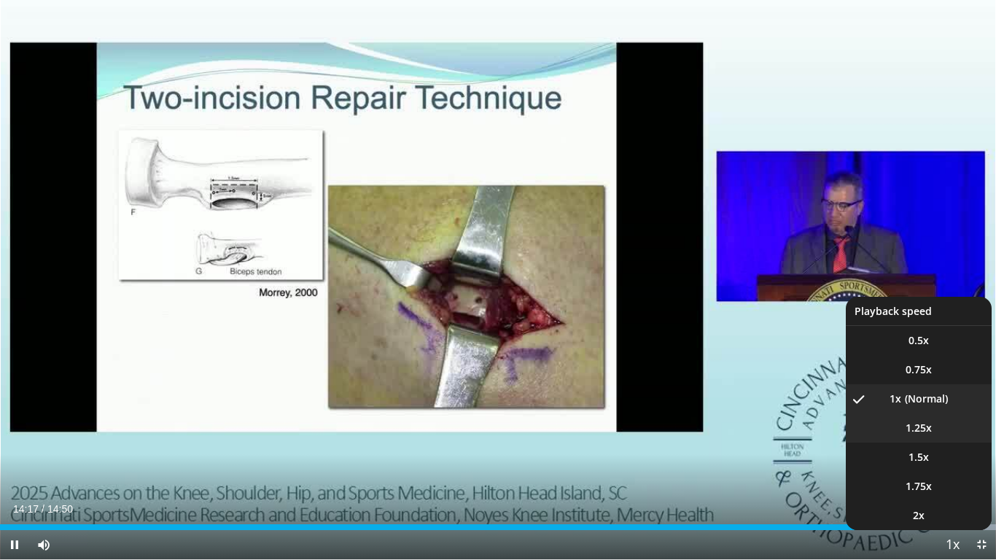
click at [945, 435] on li "1.25x" at bounding box center [919, 428] width 146 height 29
click at [952, 461] on li "1.5x" at bounding box center [919, 457] width 146 height 29
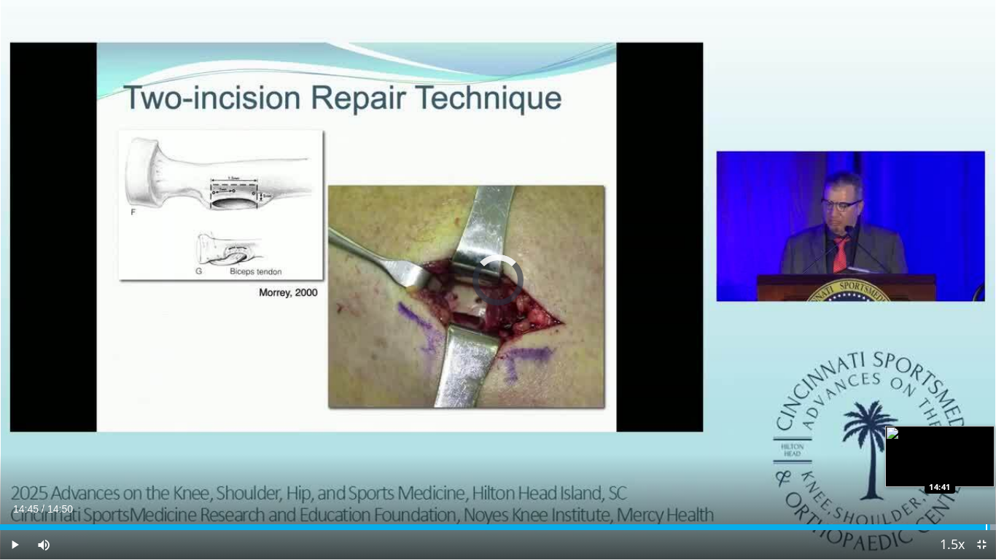
click at [985, 461] on div "Progress Bar" at bounding box center [986, 527] width 1 height 6
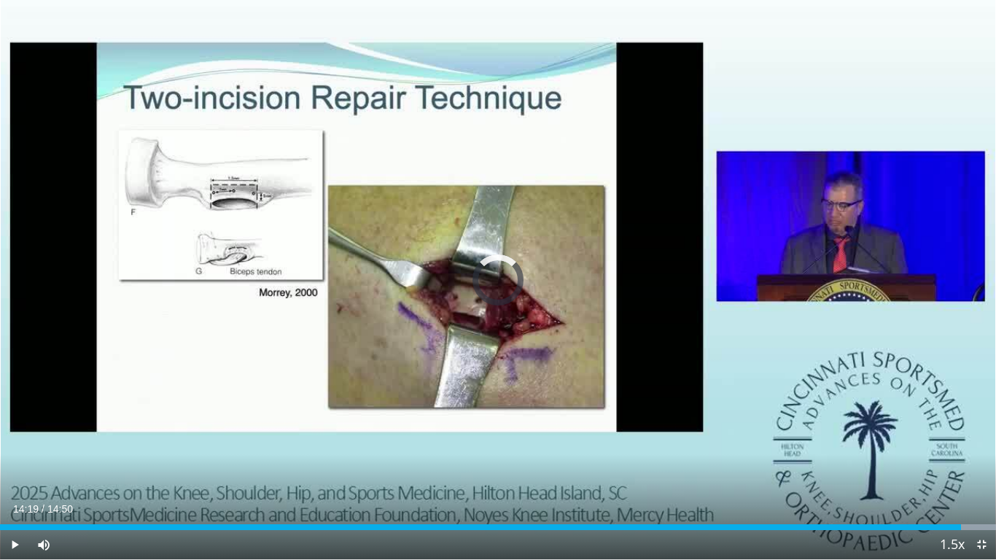
drag, startPoint x: 972, startPoint y: 527, endPoint x: 950, endPoint y: 548, distance: 31.5
click at [950, 461] on div "Current Time 14:19 / Duration 14:50 Play Skip Backward Skip Forward Mute 0% Loa…" at bounding box center [498, 544] width 996 height 29
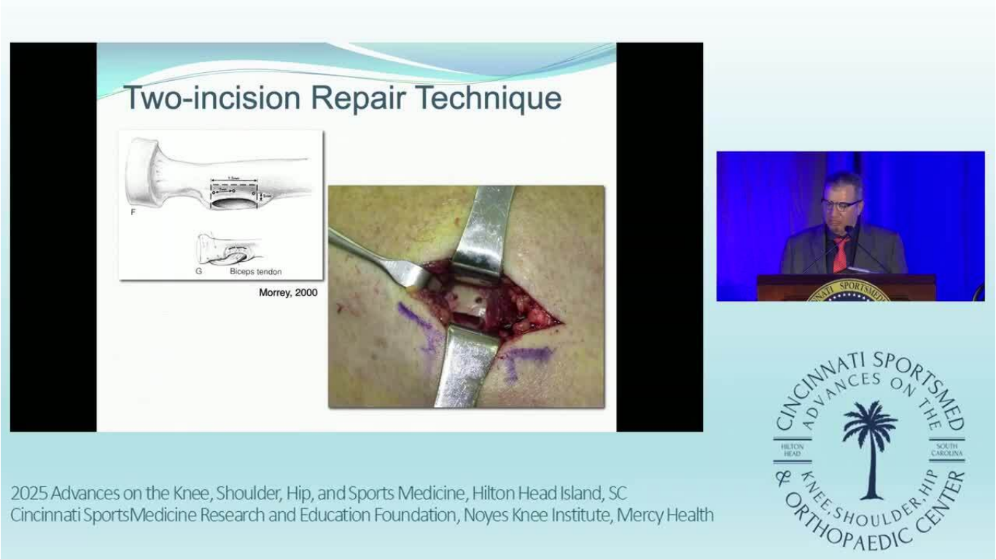
click at [950, 461] on video-js "**********" at bounding box center [498, 280] width 996 height 560
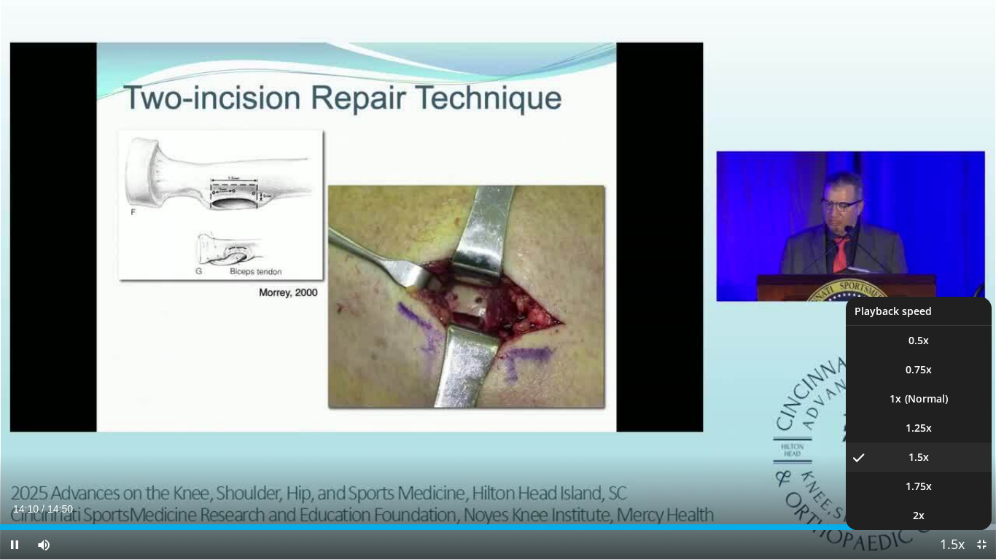
click at [951, 461] on span "Video Player" at bounding box center [952, 545] width 20 height 29
click at [951, 461] on video-js "**********" at bounding box center [498, 280] width 996 height 560
click at [937, 408] on li "1x" at bounding box center [919, 398] width 146 height 29
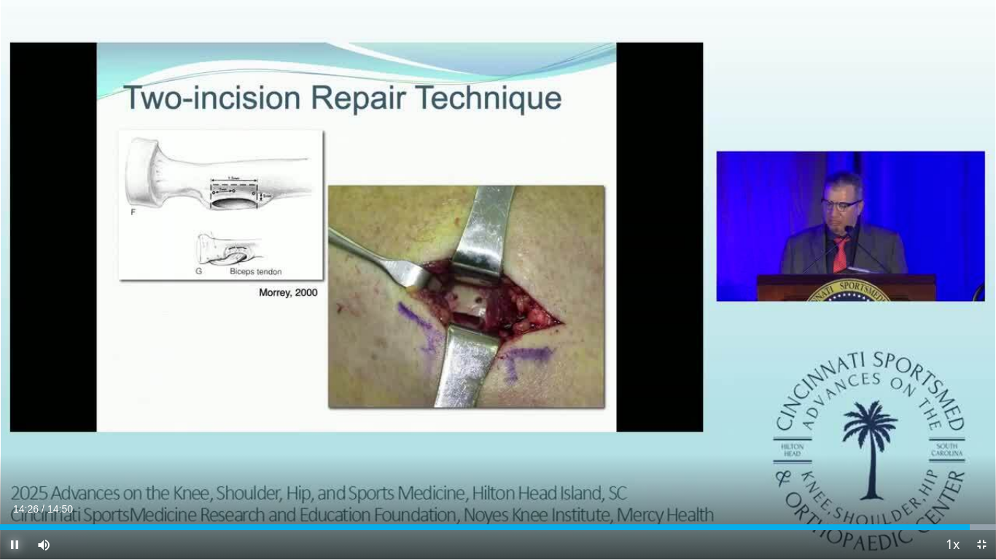
click at [9, 461] on span "Video Player" at bounding box center [14, 544] width 29 height 29
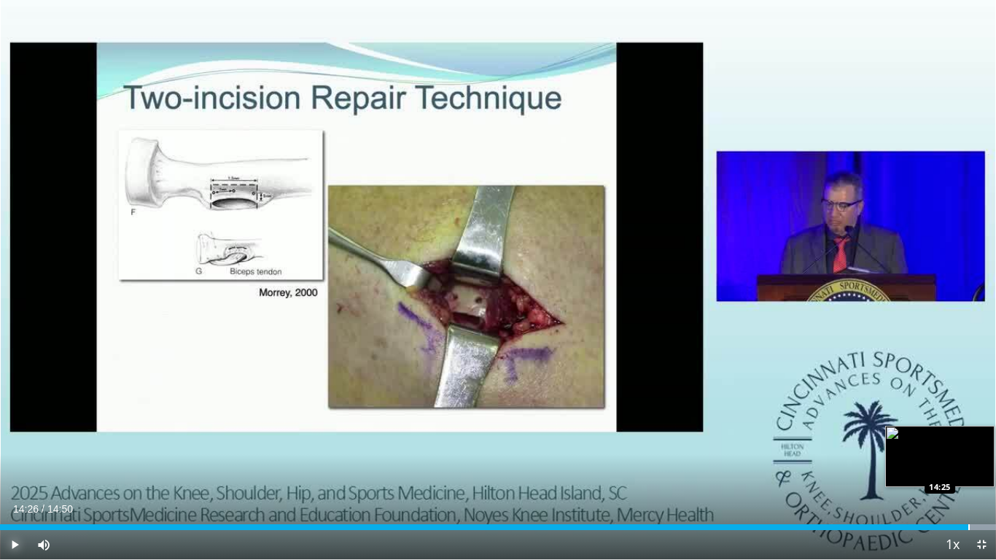
click at [969, 461] on div "Progress Bar" at bounding box center [968, 527] width 1 height 6
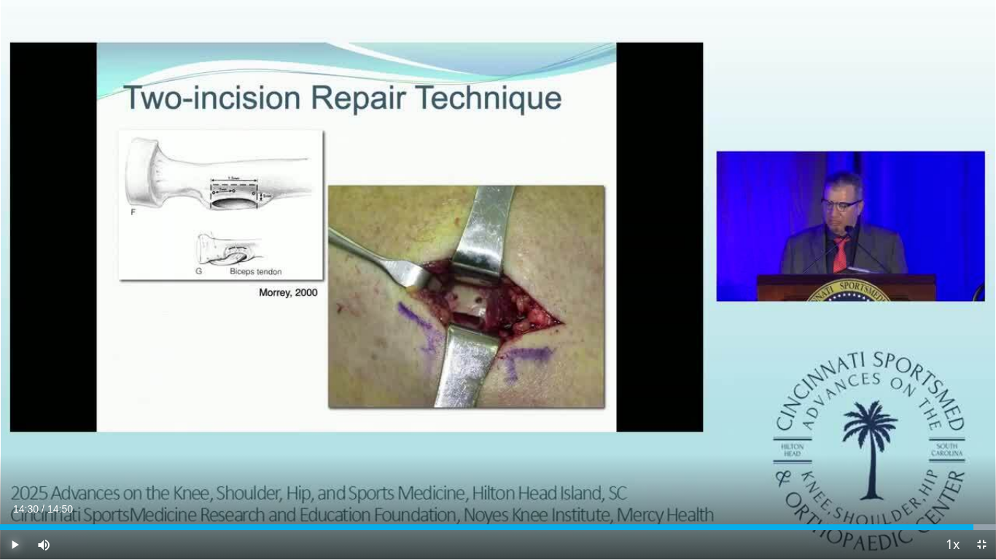
click at [974, 461] on div "Progress Bar" at bounding box center [974, 527] width 1 height 6
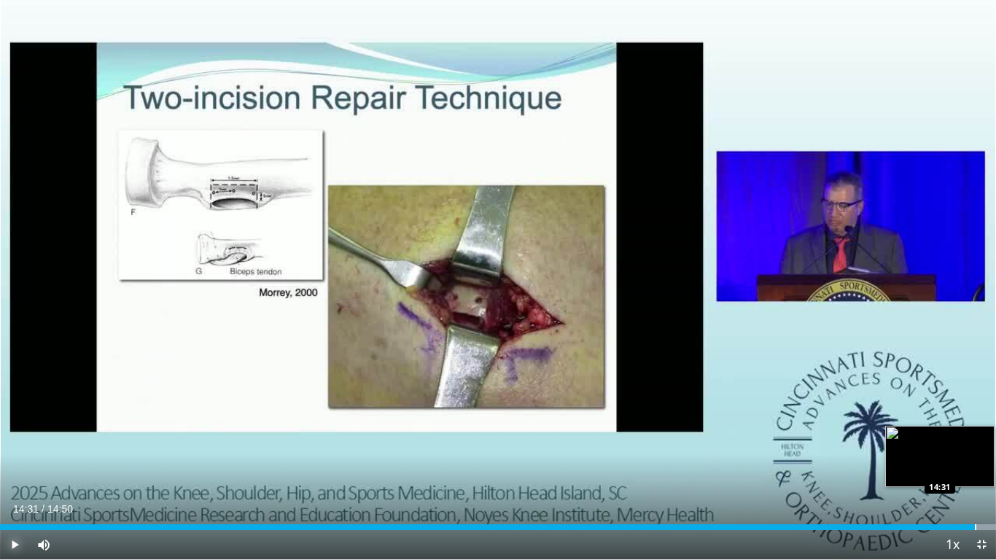
click at [975, 461] on div "Progress Bar" at bounding box center [975, 527] width 1 height 6
click at [977, 461] on div "Progress Bar" at bounding box center [977, 527] width 1 height 6
click at [982, 461] on div "Progress Bar" at bounding box center [982, 527] width 1 height 6
click at [985, 461] on div "Progress Bar" at bounding box center [985, 527] width 1 height 6
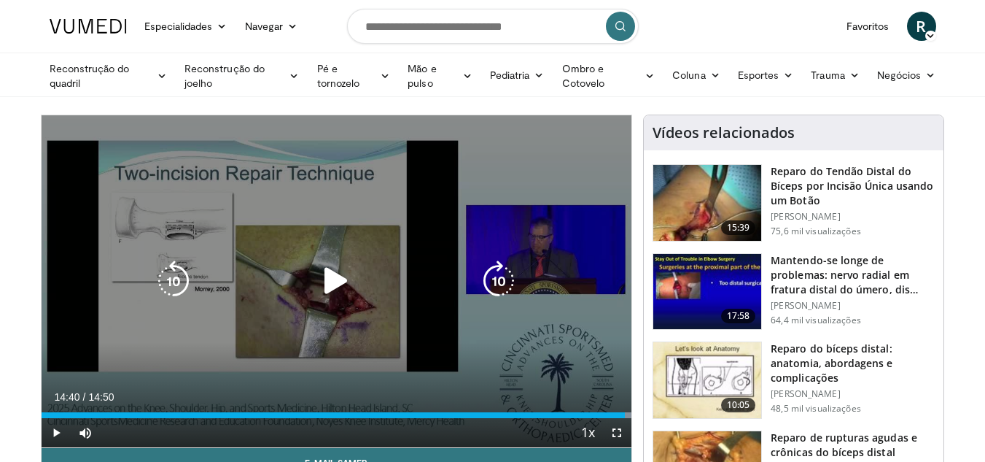
click at [334, 281] on icon "Video Player" at bounding box center [336, 280] width 41 height 41
click at [334, 281] on div "10 seconds Tap to unmute" at bounding box center [337, 281] width 591 height 332
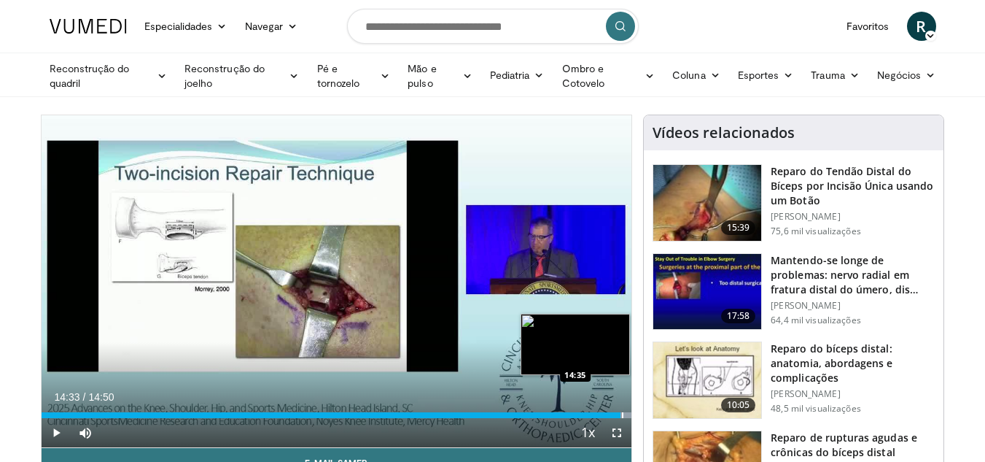
click at [622, 415] on div "Progress Bar" at bounding box center [622, 415] width 1 height 6
click at [624, 415] on div "Progress Bar" at bounding box center [624, 415] width 1 height 6
click at [625, 416] on div "Progress Bar" at bounding box center [625, 415] width 1 height 6
click at [626, 416] on div "Progress Bar" at bounding box center [626, 415] width 1 height 6
click at [625, 416] on div "Progress Bar" at bounding box center [625, 415] width 1 height 6
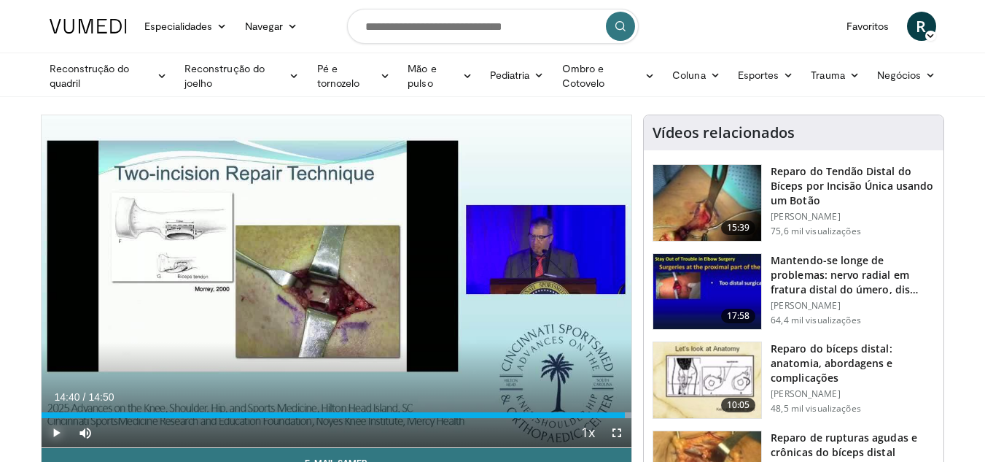
click at [57, 430] on span "Video Player" at bounding box center [56, 432] width 29 height 29
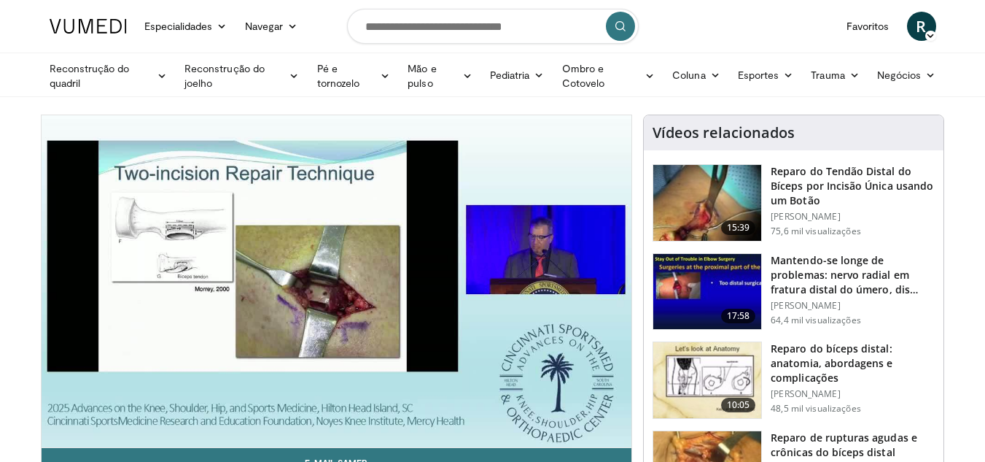
click at [57, 430] on video-js "**********" at bounding box center [337, 281] width 591 height 333
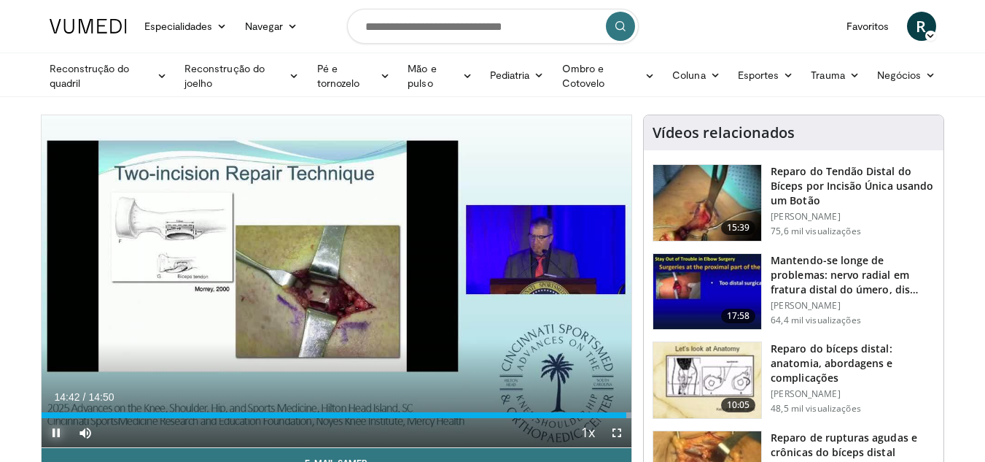
click at [50, 435] on span "Video Player" at bounding box center [56, 432] width 29 height 29
click at [625, 415] on div "Progress Bar" at bounding box center [625, 415] width 1 height 6
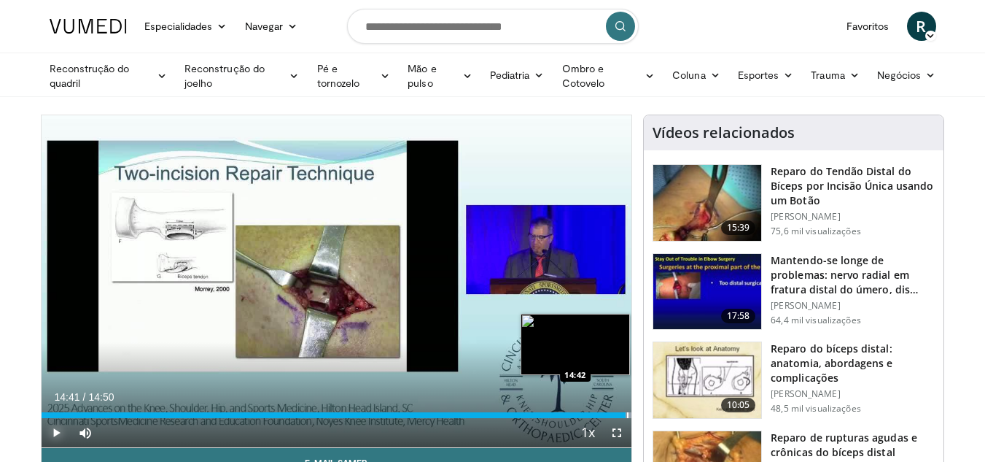
click at [627, 416] on div "Progress Bar" at bounding box center [627, 415] width 1 height 6
click at [626, 416] on div "Progress Bar" at bounding box center [626, 415] width 1 height 6
click at [624, 414] on div "Progress Bar" at bounding box center [624, 415] width 1 height 6
click at [625, 414] on div "Progress Bar" at bounding box center [625, 415] width 1 height 6
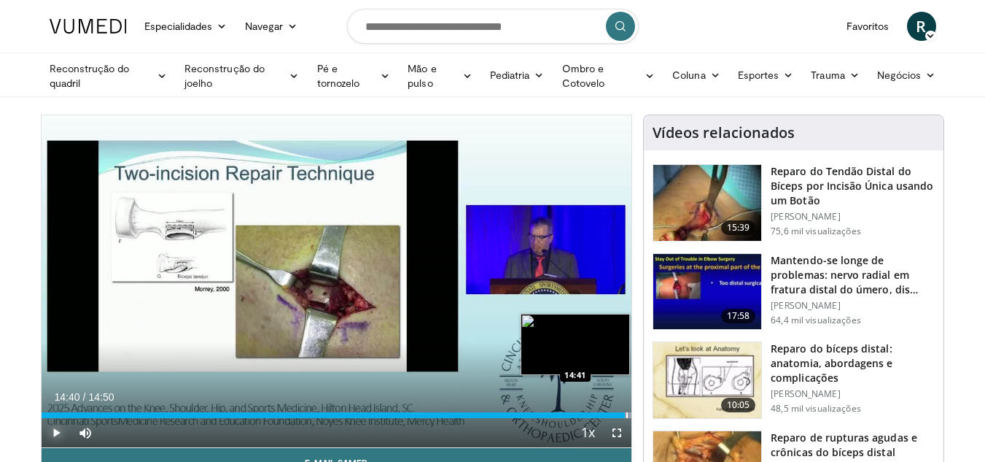
click at [626, 414] on div "Progress Bar" at bounding box center [626, 415] width 1 height 6
click at [628, 415] on div "Progress Bar" at bounding box center [628, 415] width 1 height 6
click at [630, 414] on div "Progress Bar" at bounding box center [630, 415] width 1 height 6
click at [625, 414] on div "Progress Bar" at bounding box center [625, 415] width 1 height 6
click at [626, 414] on div "Progress Bar" at bounding box center [626, 415] width 1 height 6
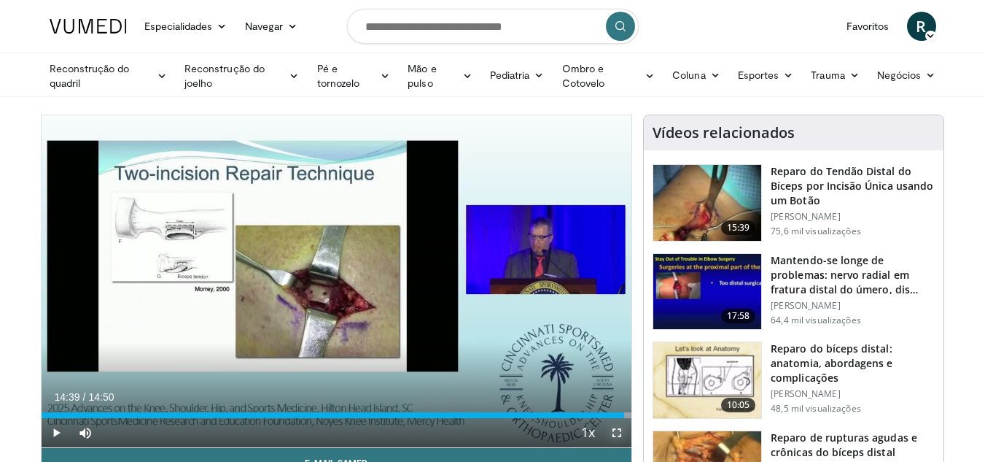
click at [615, 431] on span "Video Player" at bounding box center [616, 432] width 29 height 29
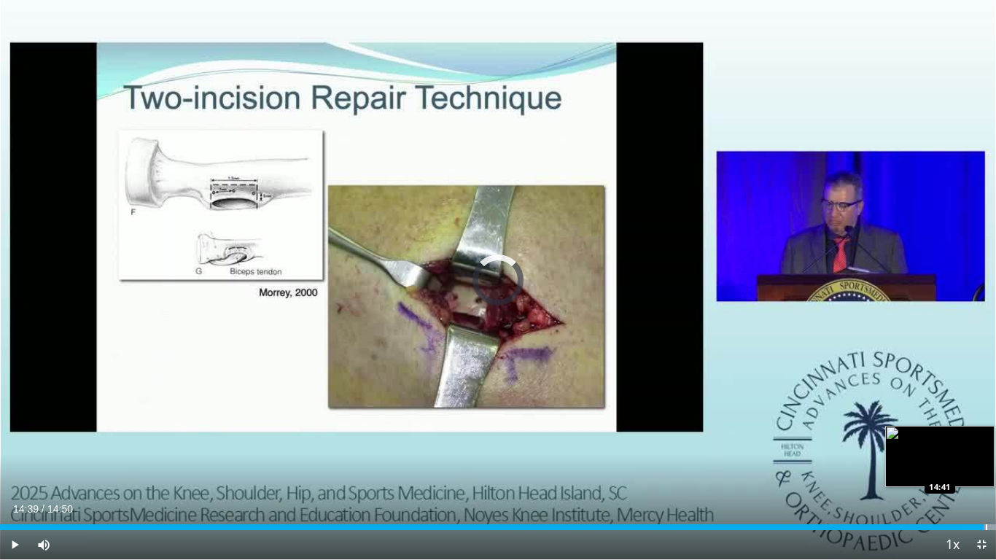
click at [985, 461] on div "Progress Bar" at bounding box center [986, 527] width 1 height 6
